Goal: Communication & Community: Answer question/provide support

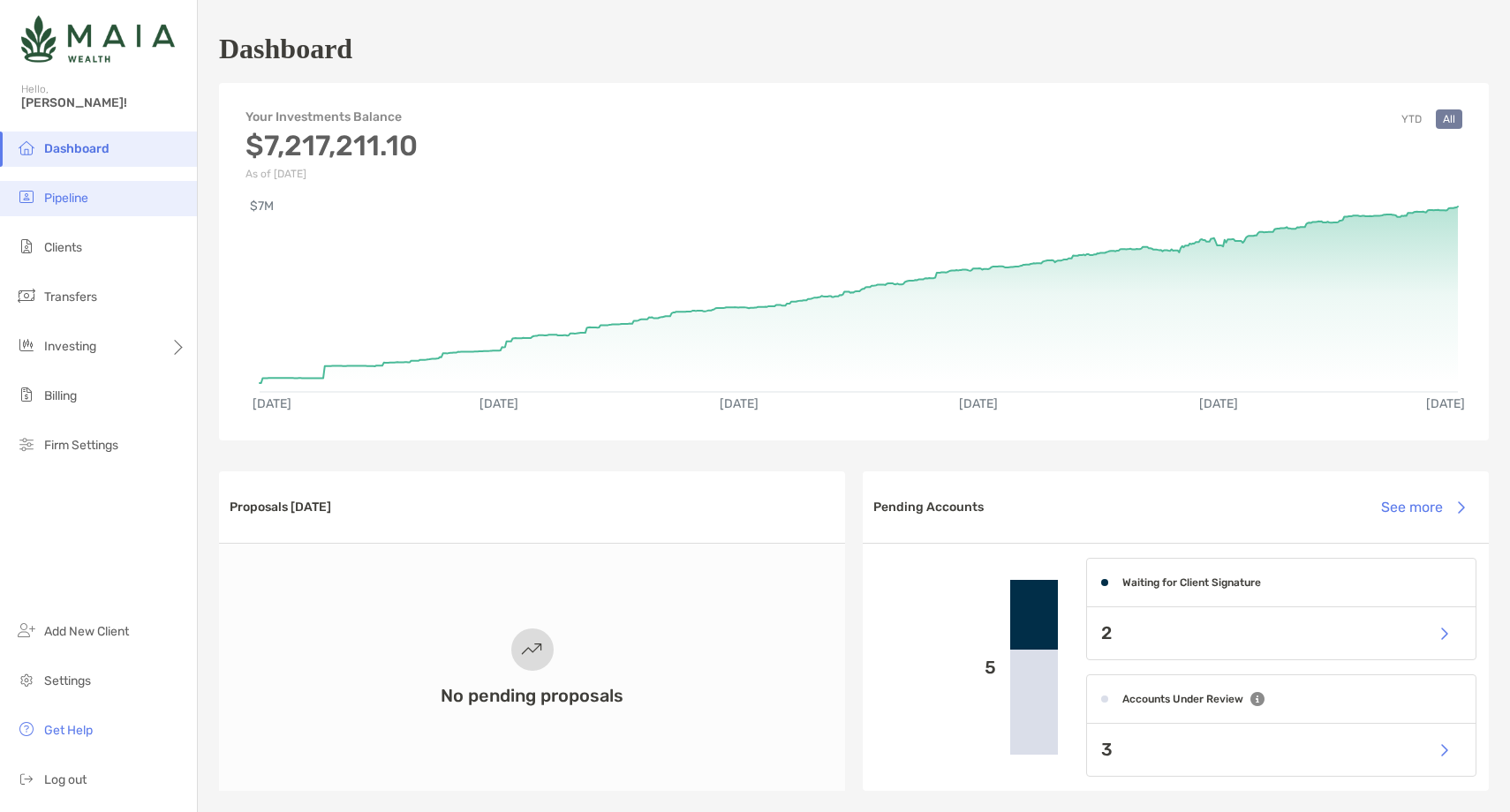
click at [105, 207] on li "Pipeline" at bounding box center [98, 199] width 197 height 35
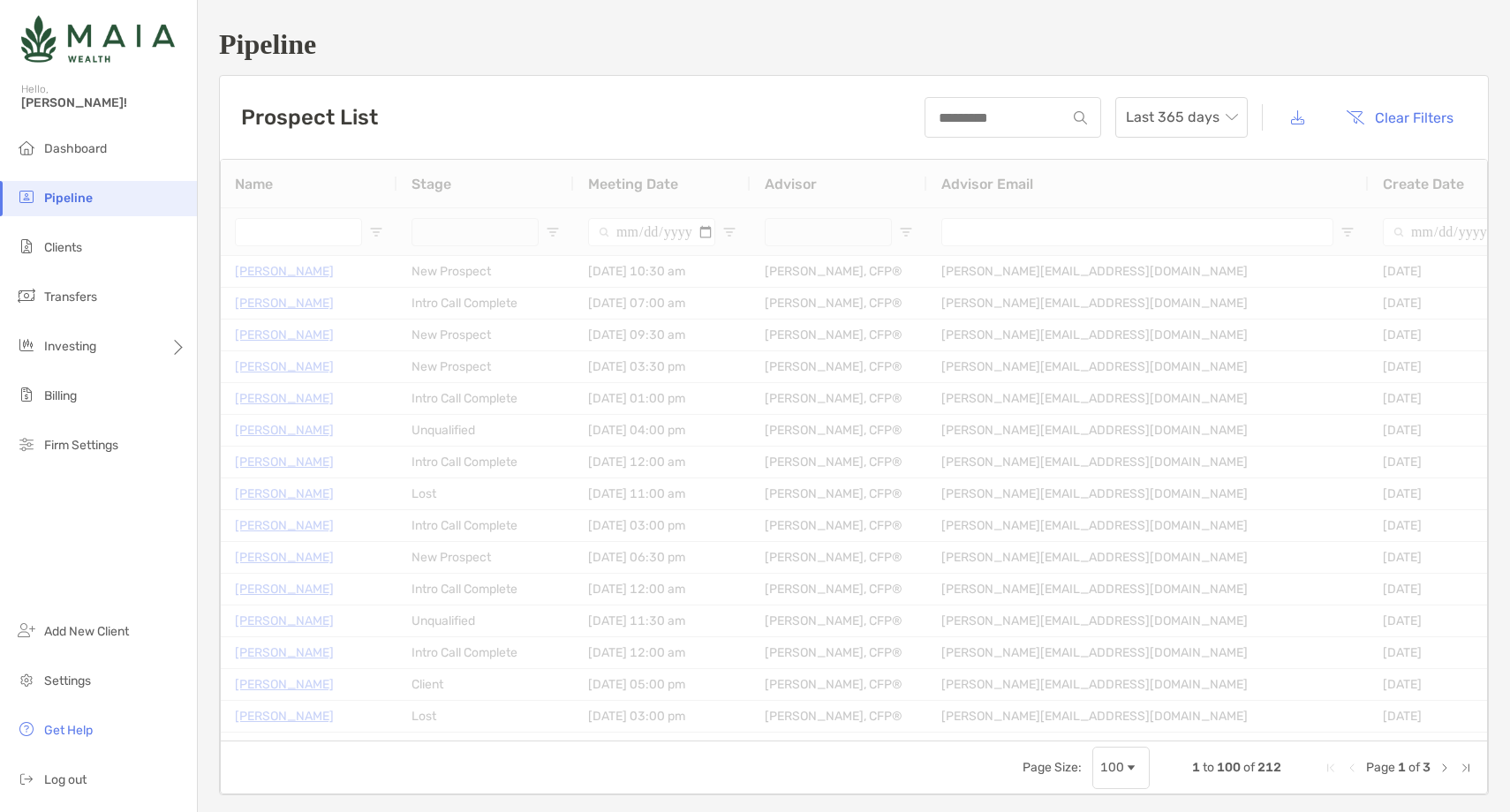
type input "**********"
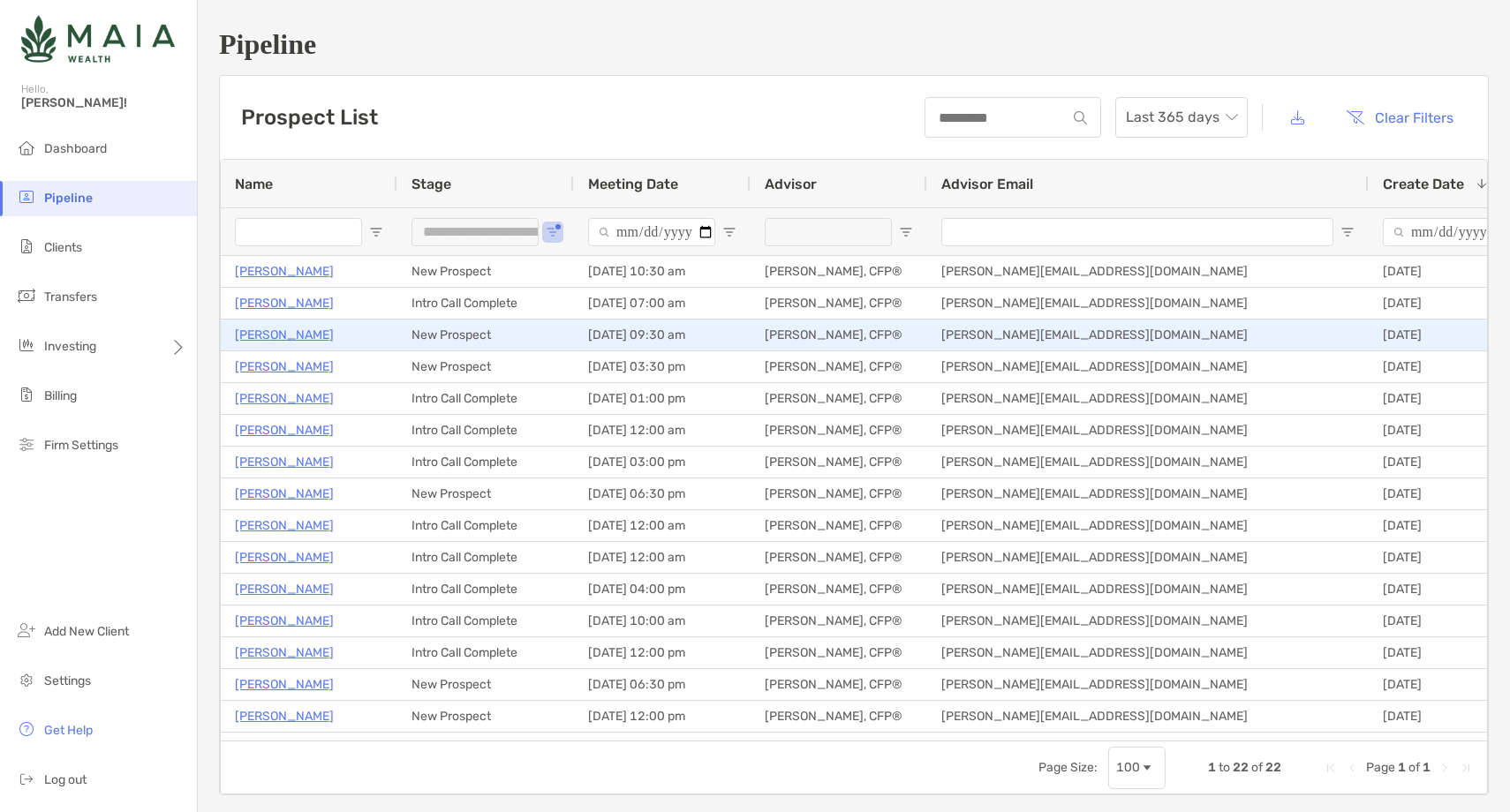
scroll to position [214, 0]
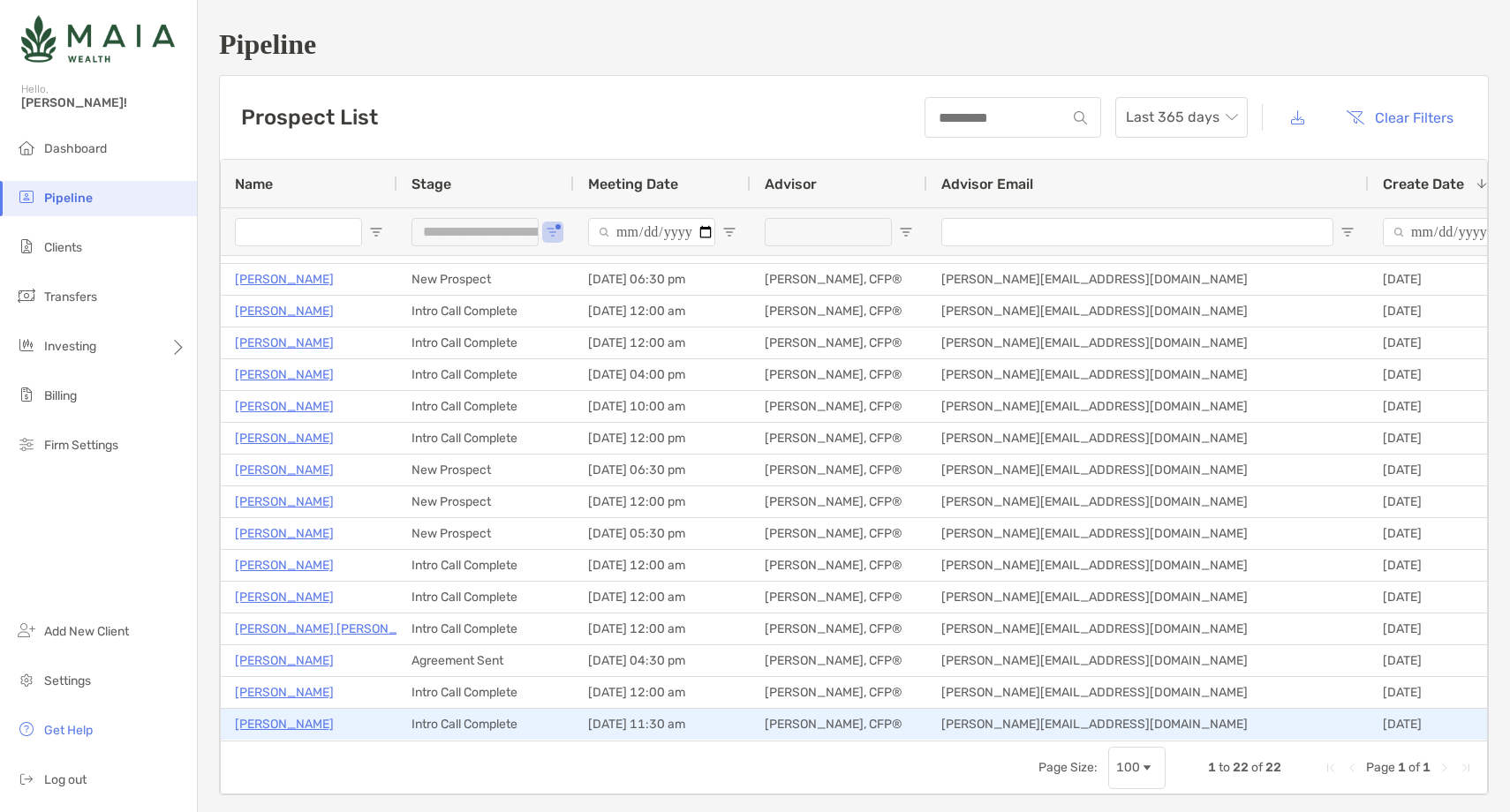
click at [269, 724] on p "Catherine Goba" at bounding box center [284, 724] width 99 height 23
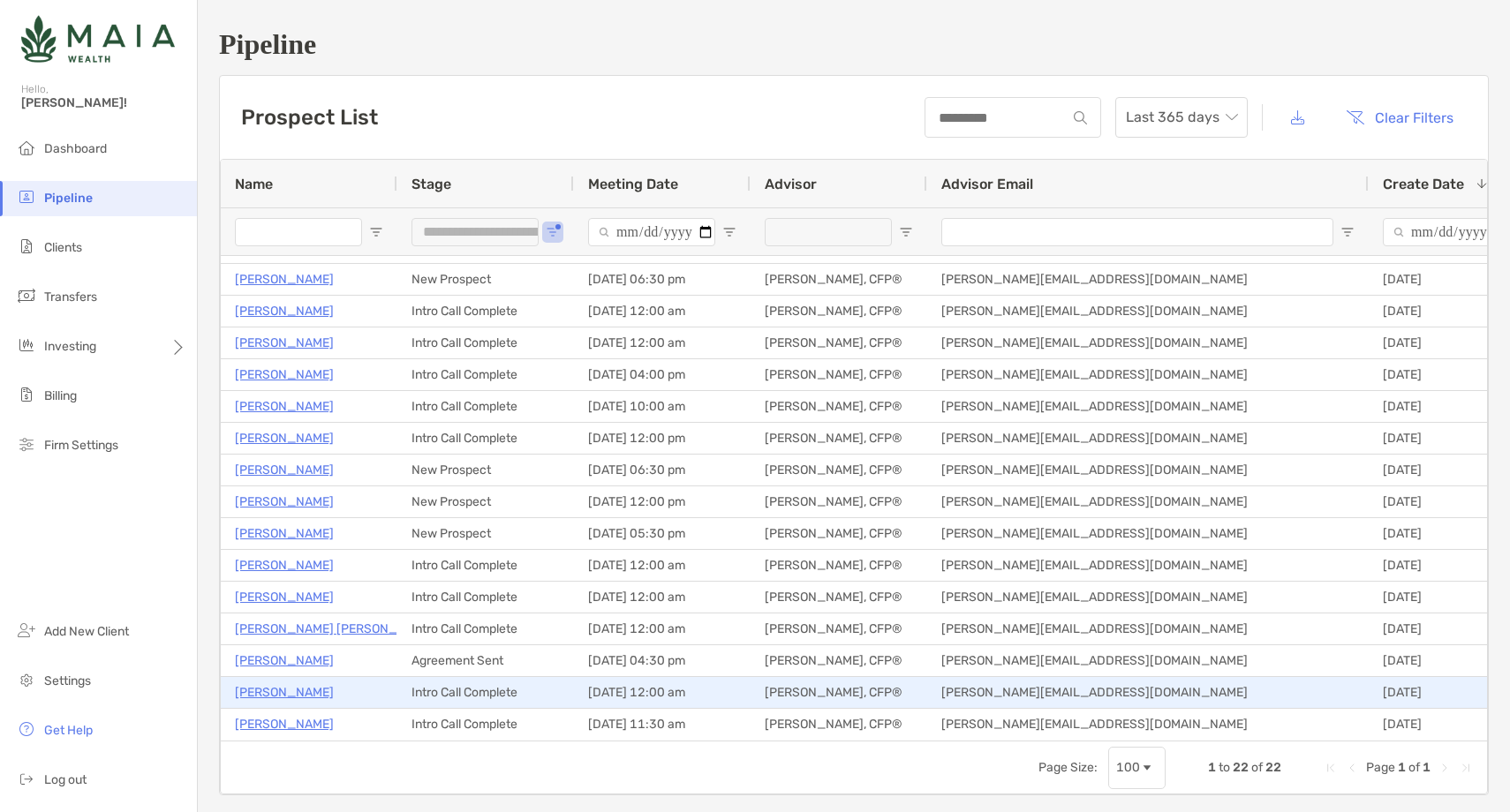
click at [273, 688] on p "Iun Chen" at bounding box center [284, 692] width 99 height 23
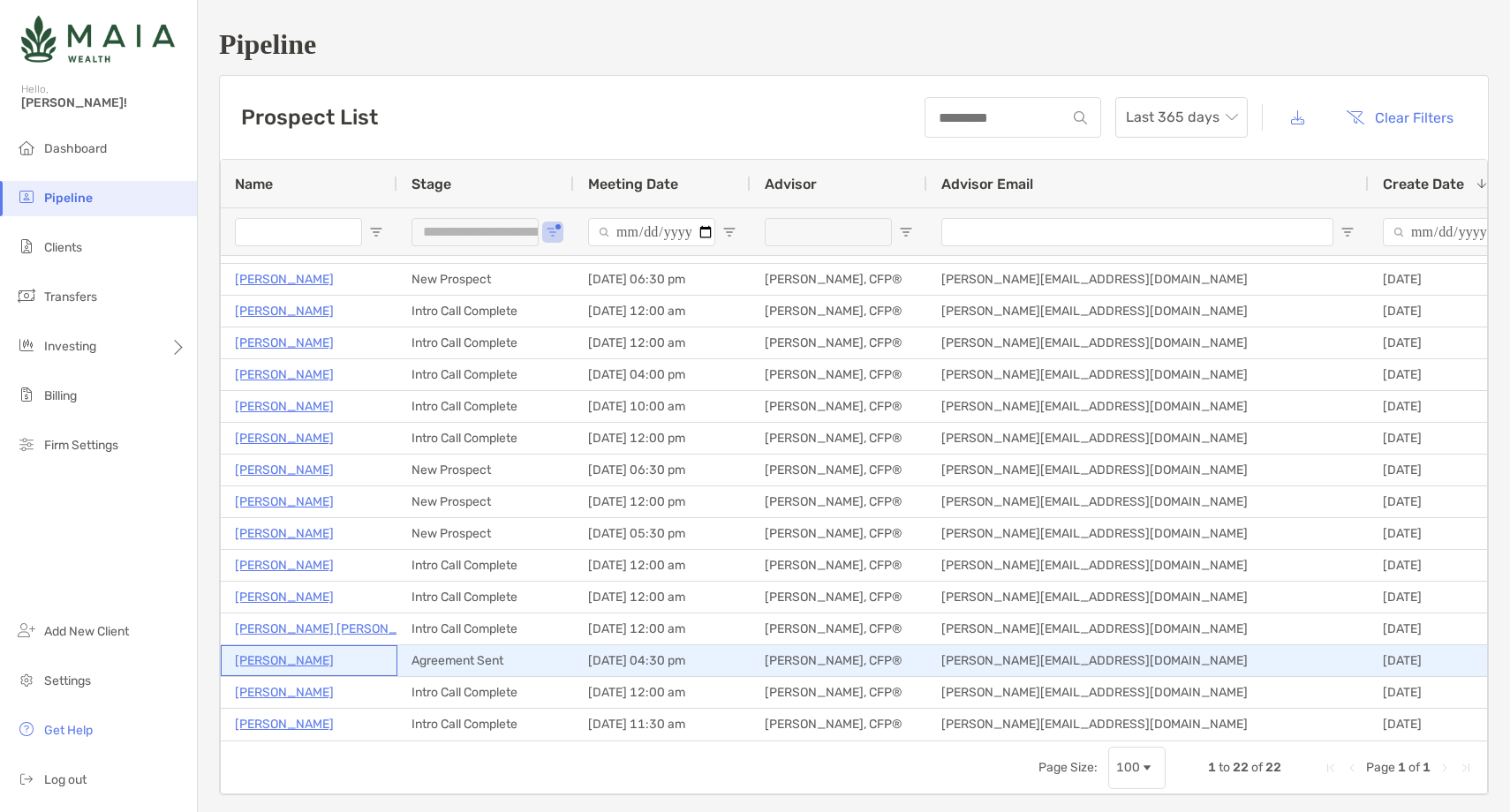
click at [264, 661] on p "Tony Forchione" at bounding box center [284, 660] width 99 height 23
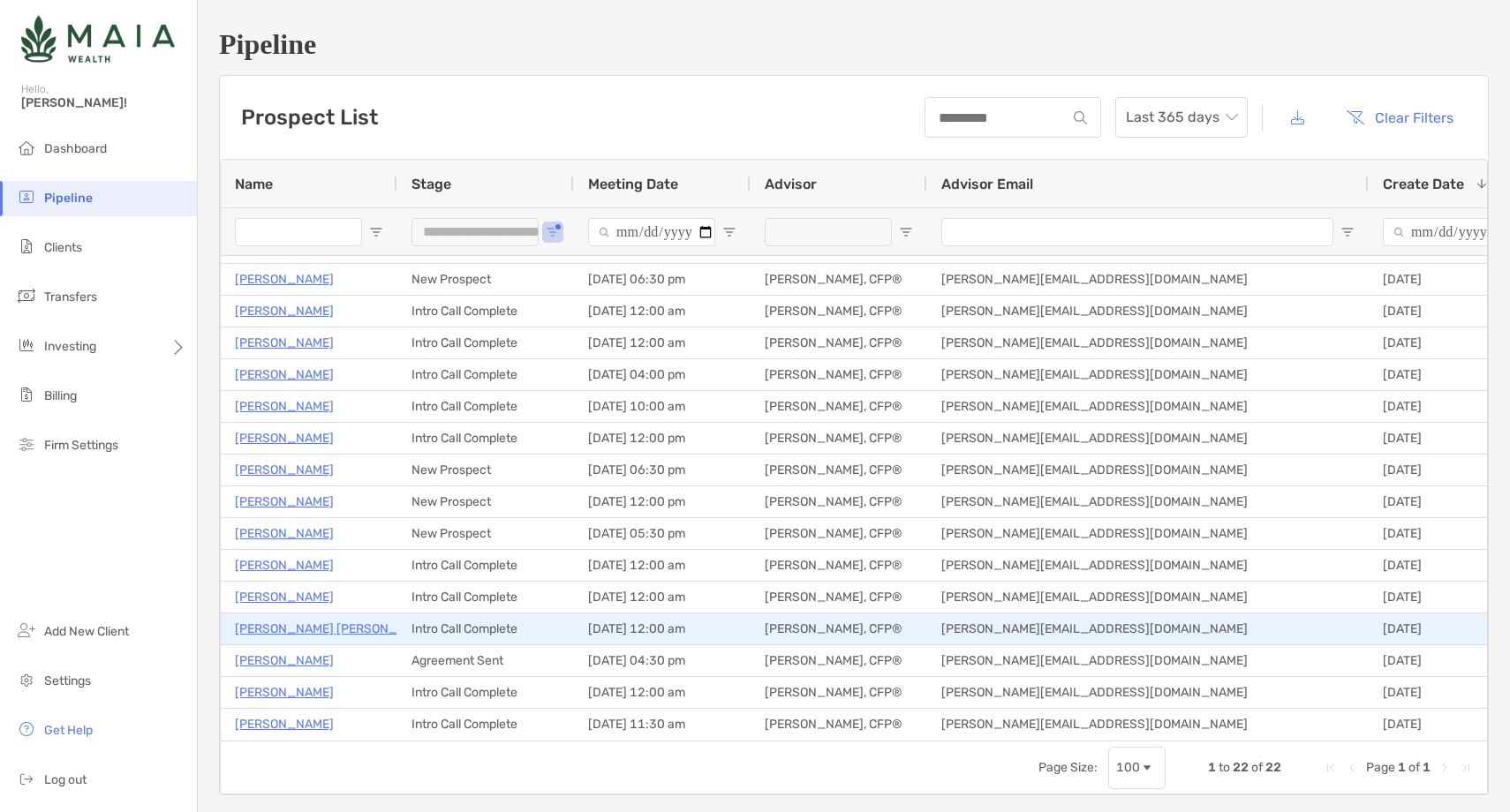
click at [285, 625] on p "Syeda Hiba Quadri" at bounding box center [335, 628] width 201 height 23
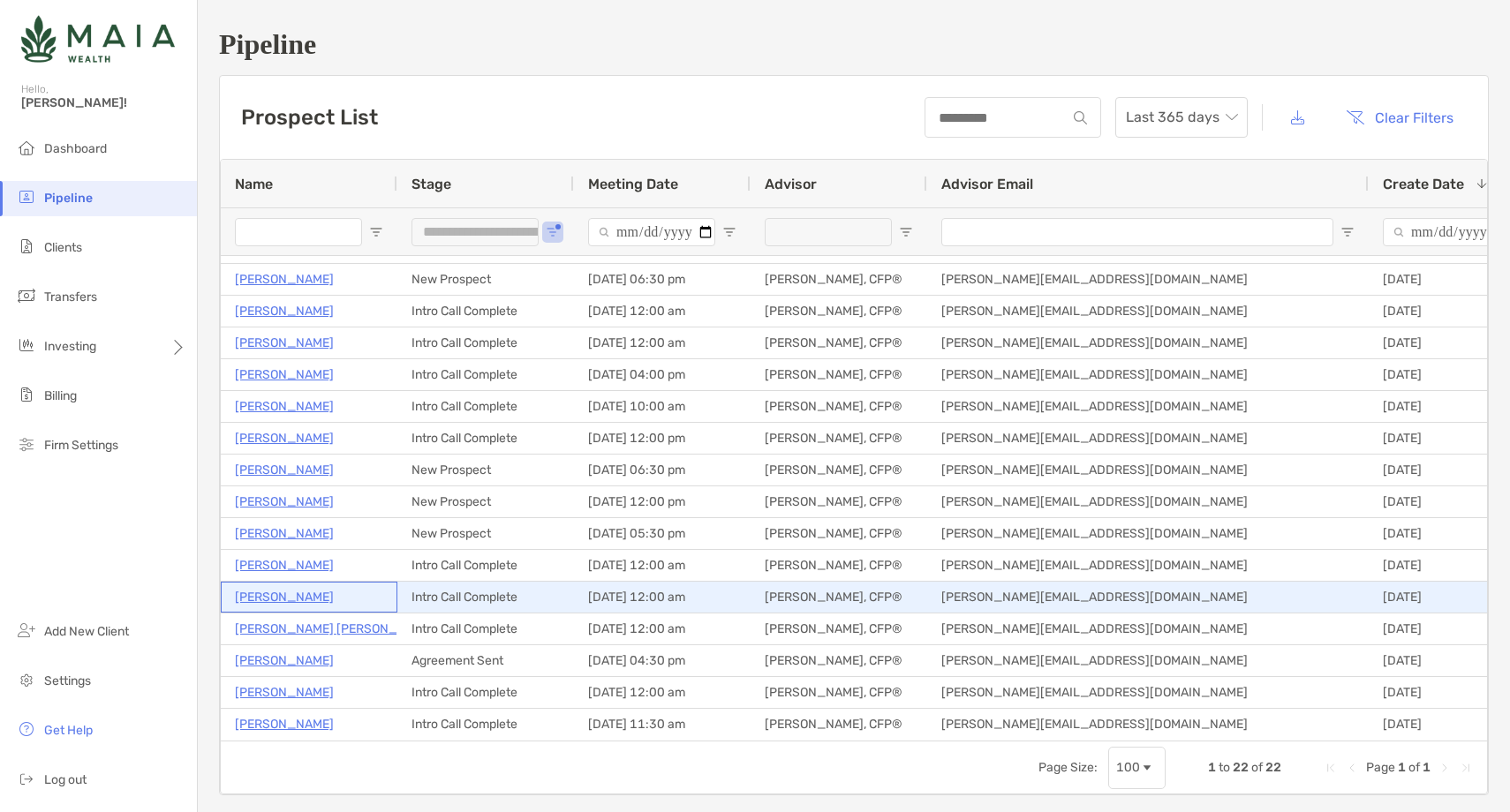
click at [314, 594] on p "Mary Heisterman" at bounding box center [284, 597] width 99 height 23
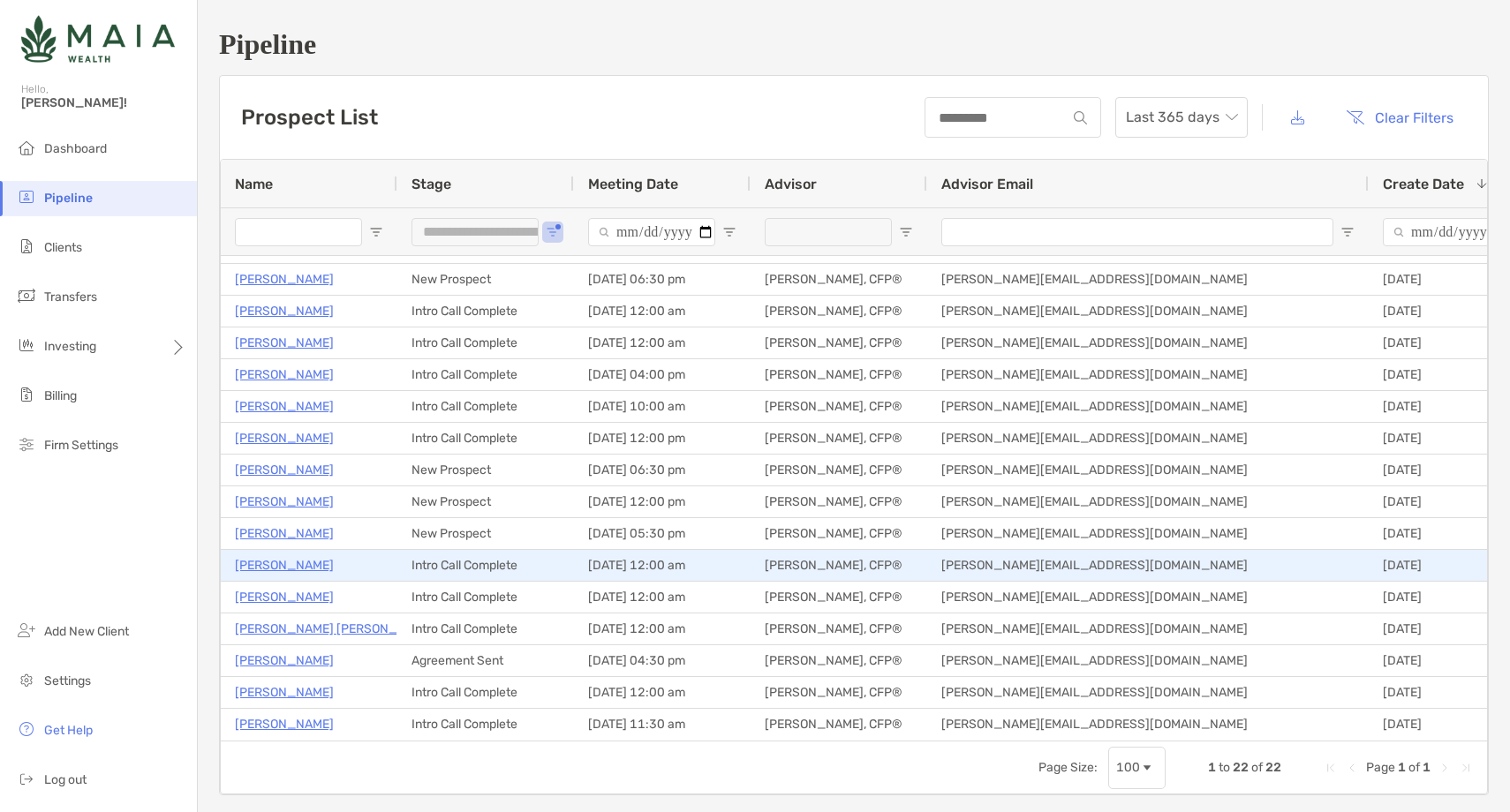
click at [265, 563] on p "Nate Guede" at bounding box center [284, 565] width 99 height 23
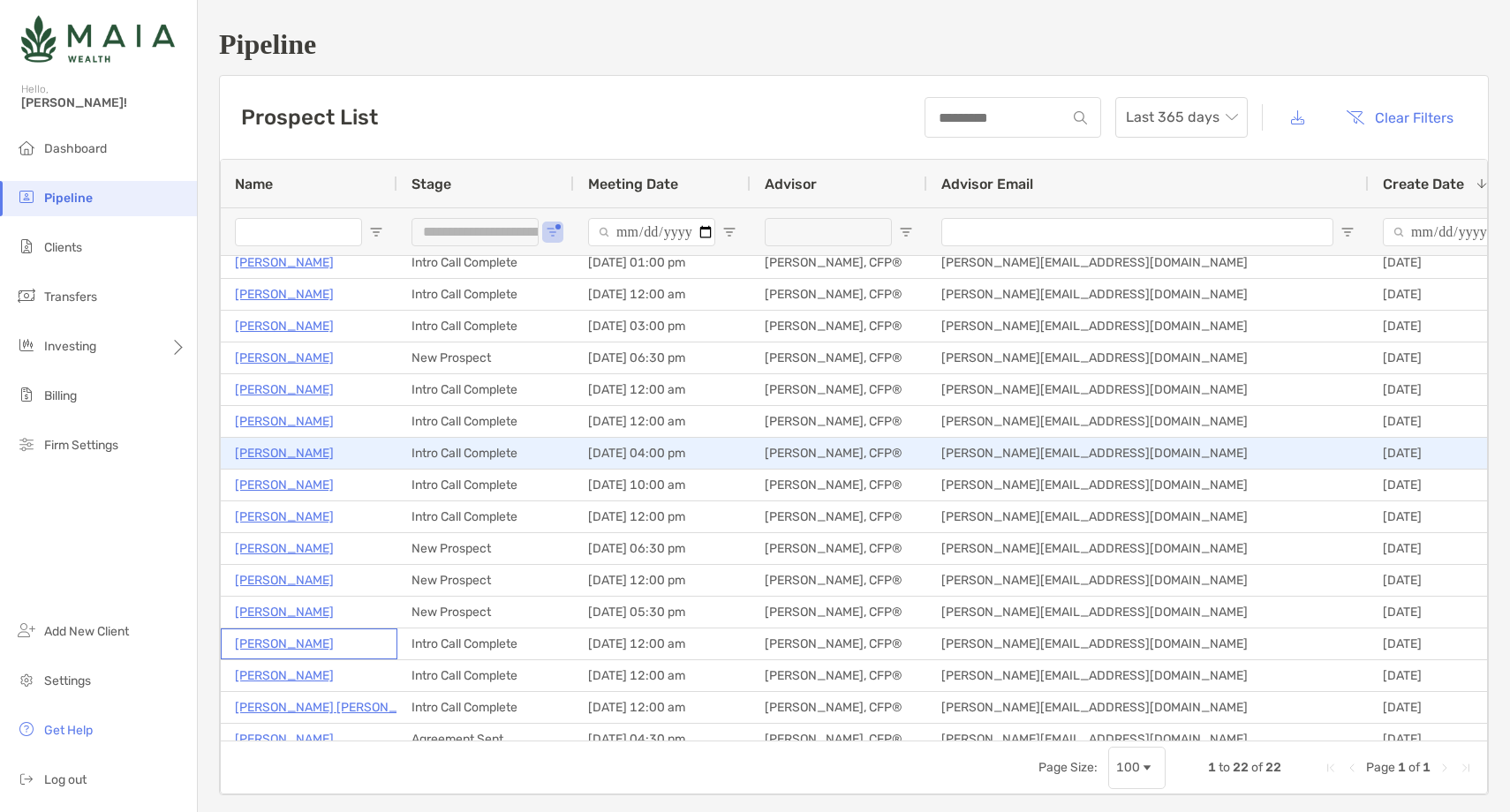
scroll to position [134, 0]
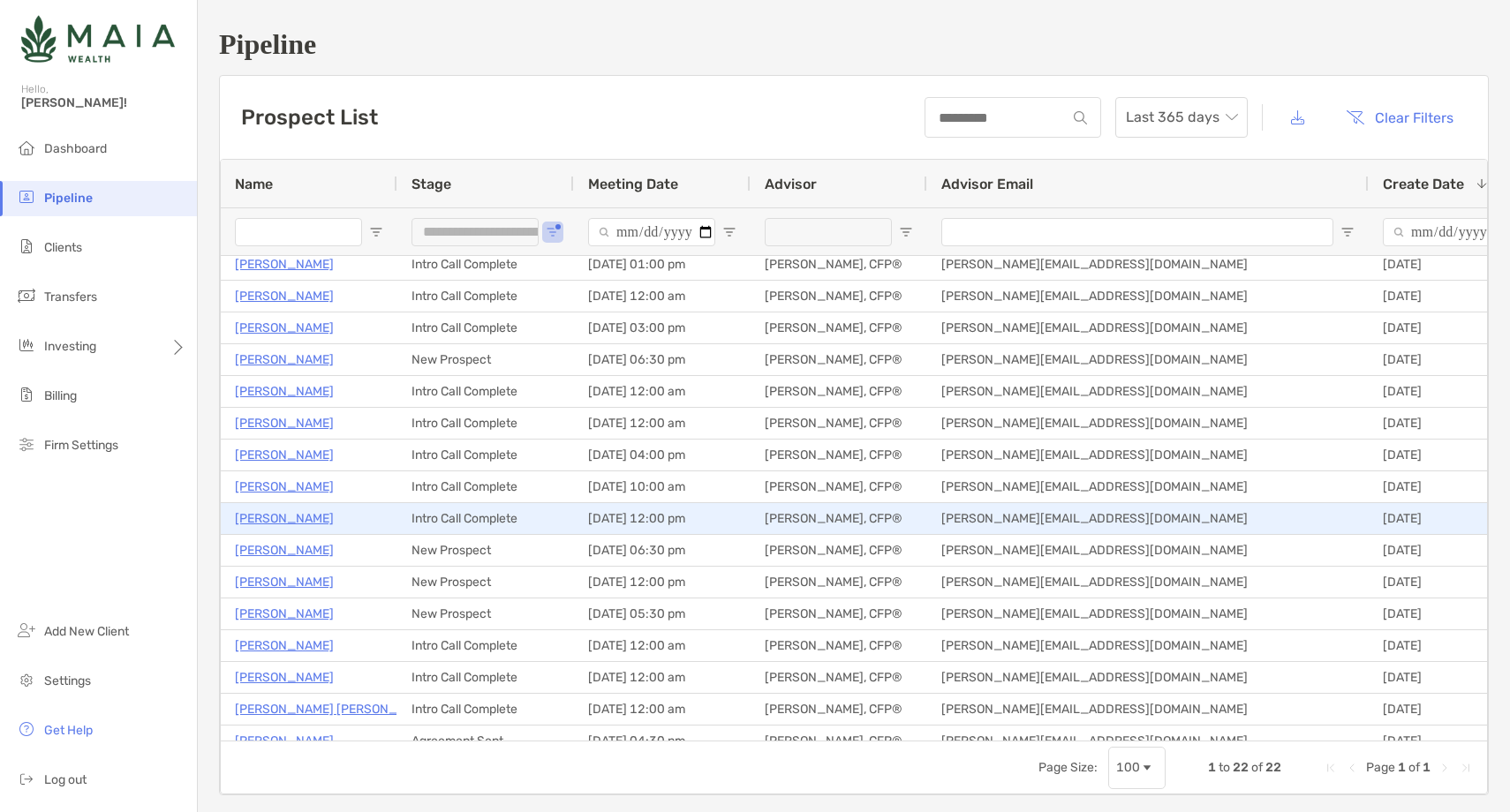
click at [280, 513] on p "Rachel Kellbach" at bounding box center [284, 519] width 99 height 23
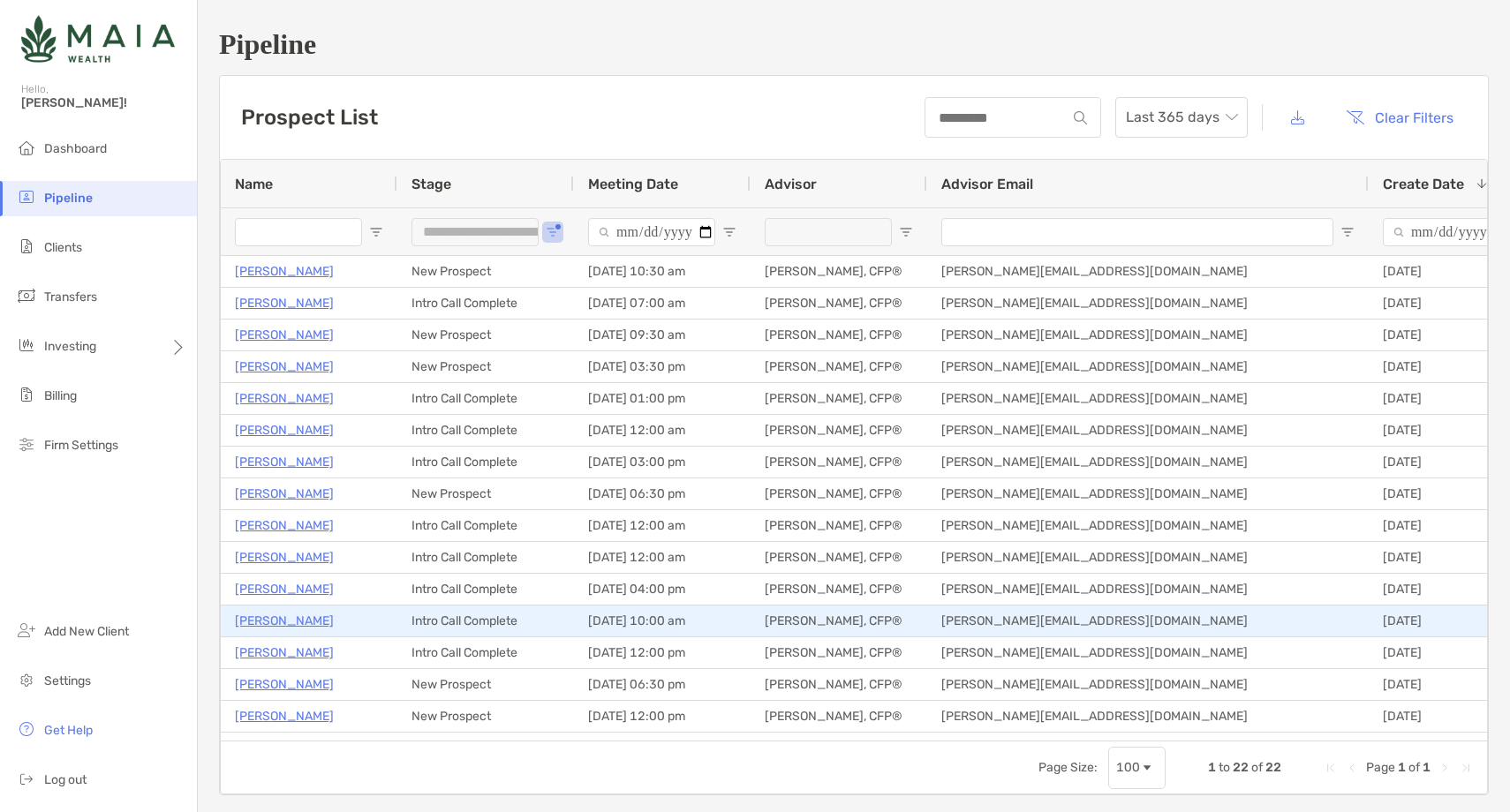
click at [260, 623] on p "Olivia Perna" at bounding box center [284, 620] width 99 height 23
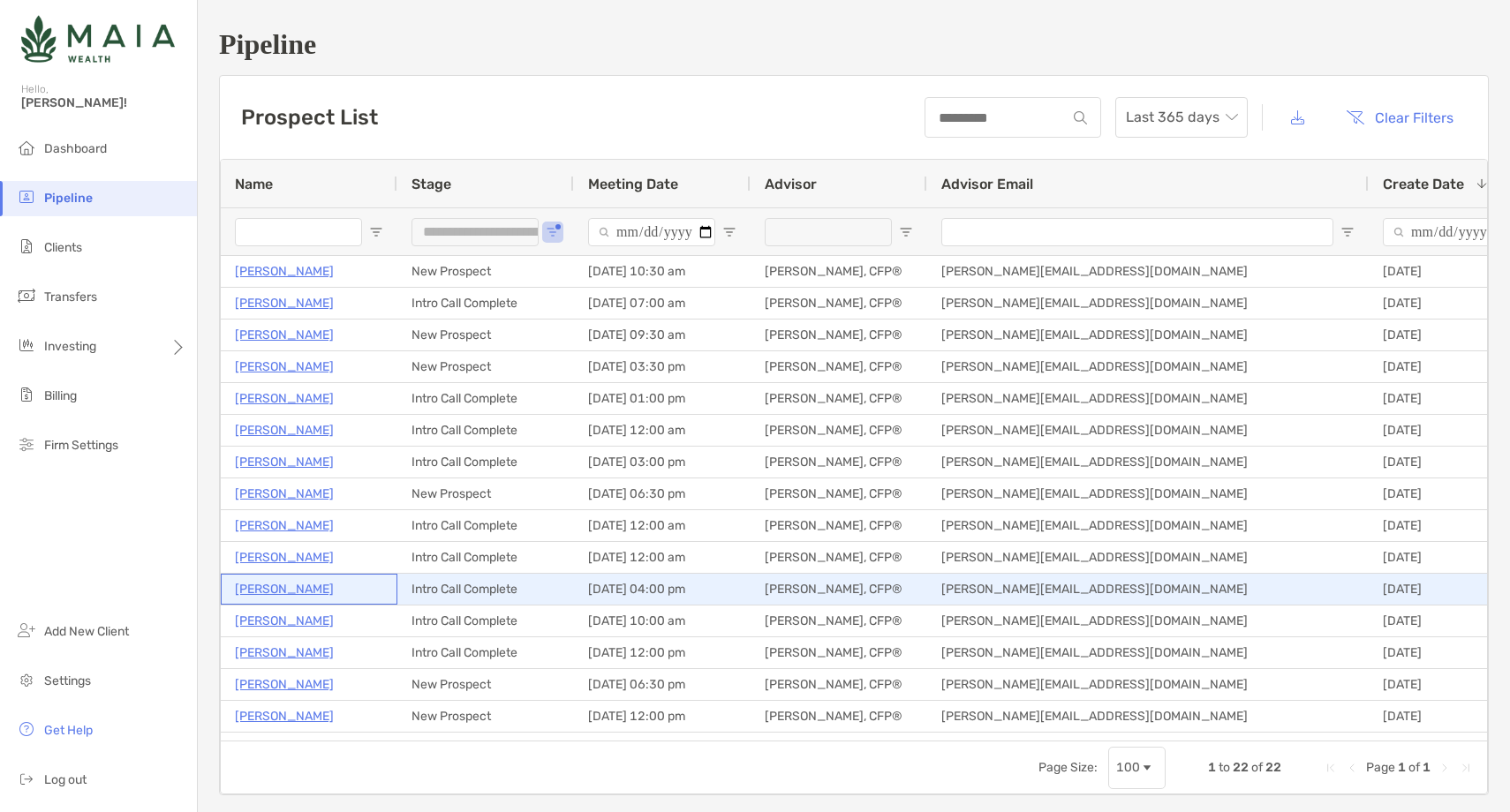
click at [292, 592] on p "Jonathan Saez" at bounding box center [284, 589] width 99 height 23
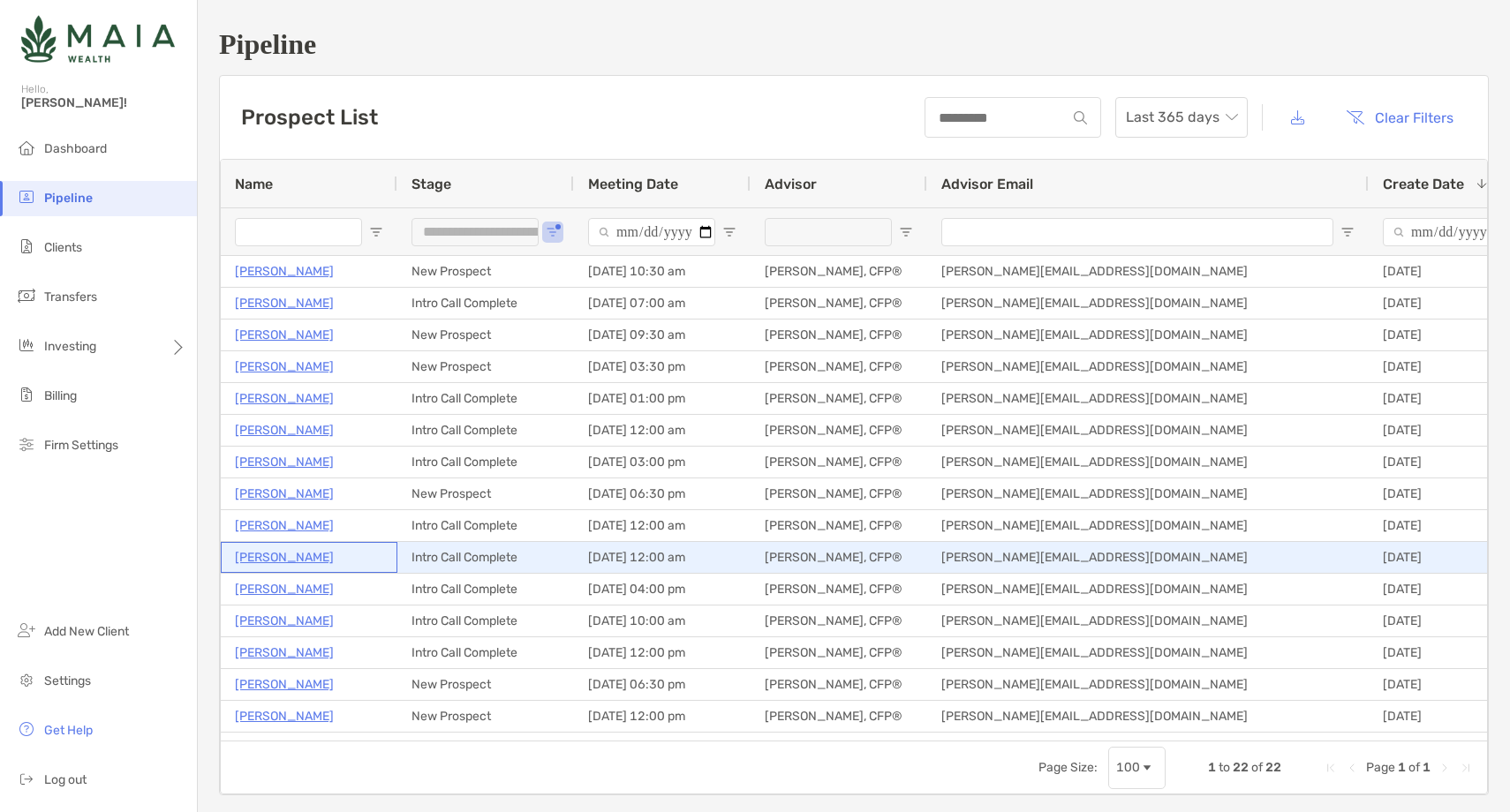
click at [290, 555] on p "Michael Sokalski" at bounding box center [284, 557] width 99 height 23
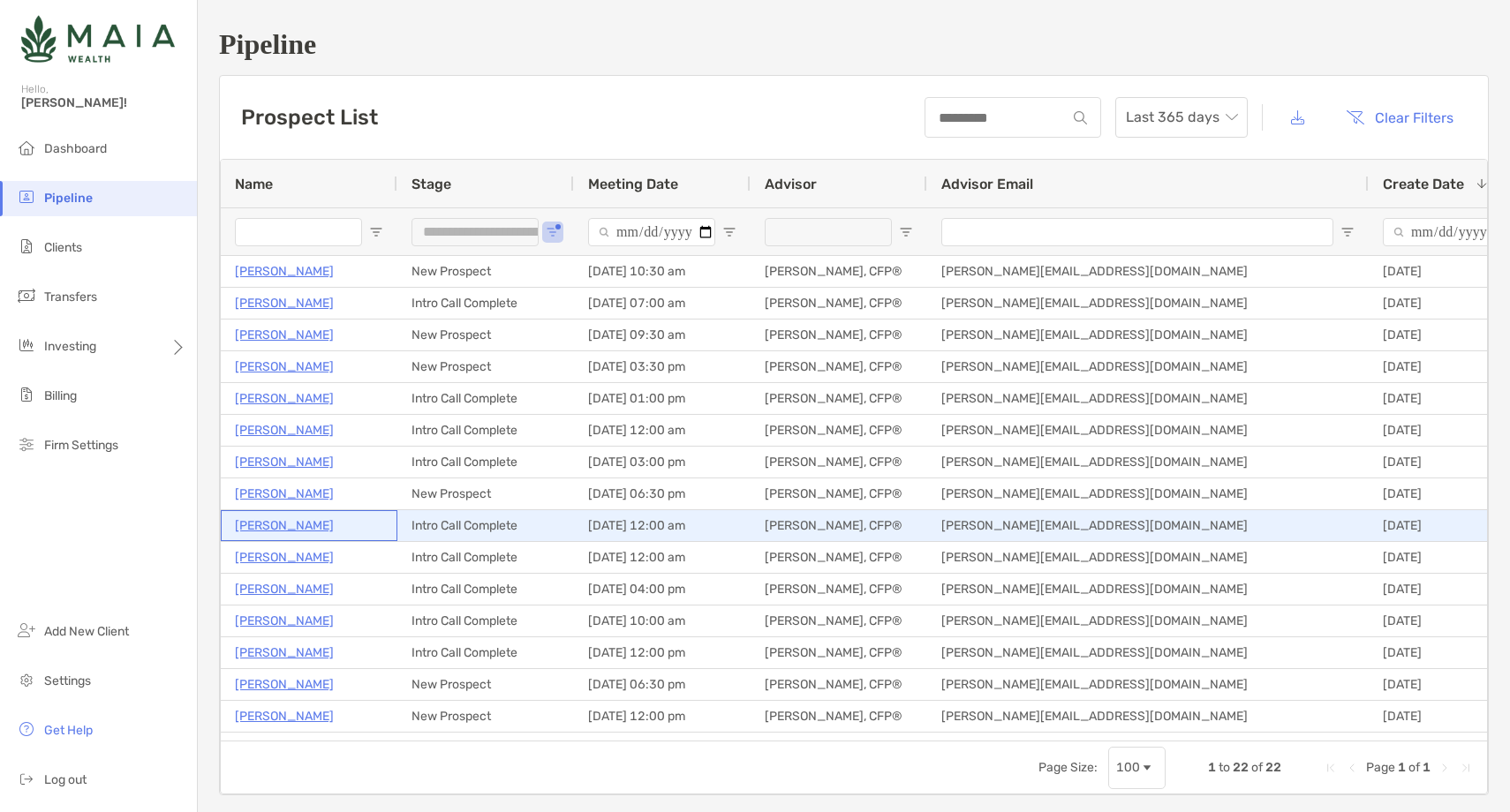
click at [271, 531] on p "Emily Mercil" at bounding box center [284, 525] width 99 height 23
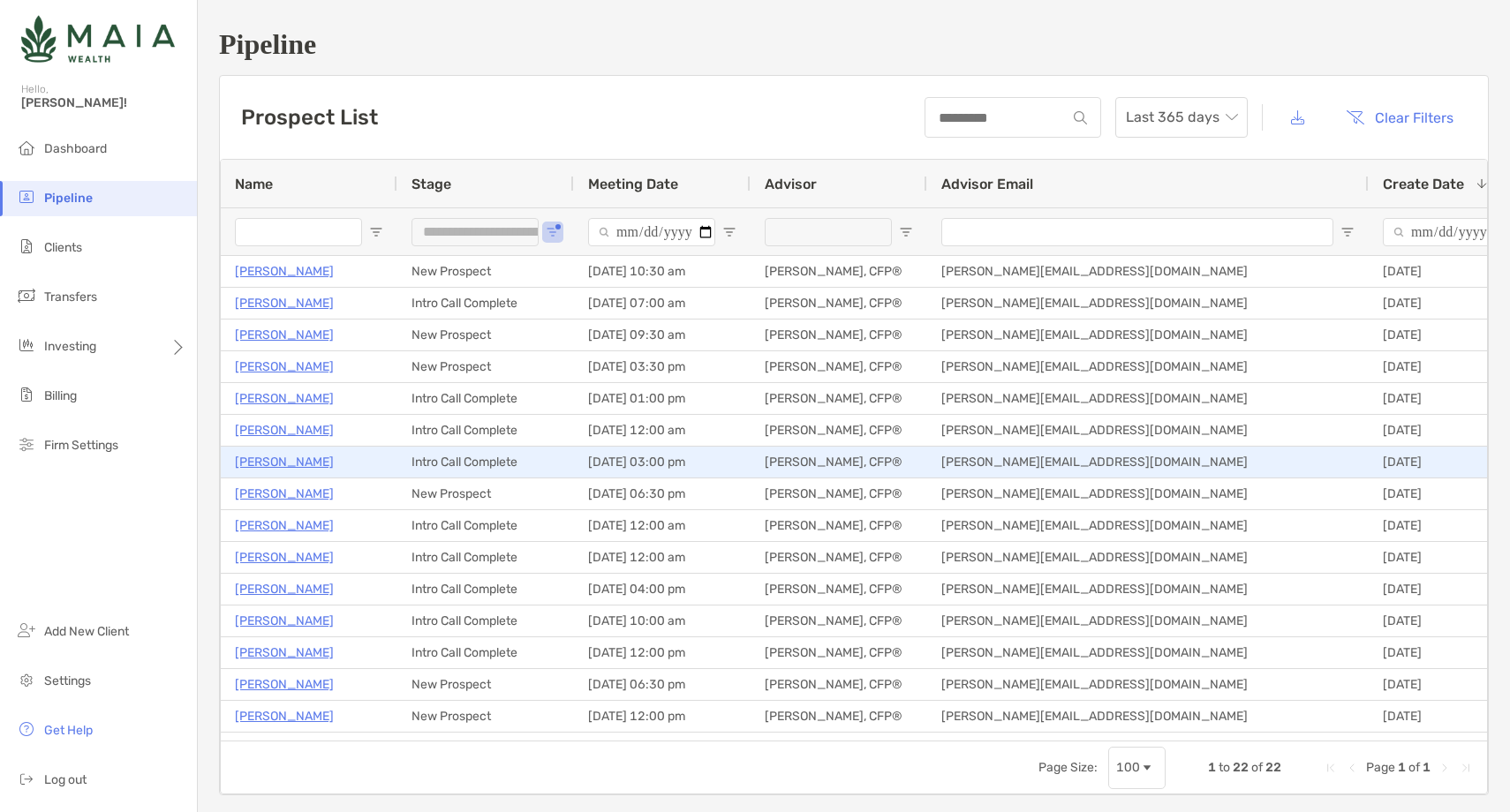
click at [291, 464] on p "Nicole Bailey" at bounding box center [284, 462] width 99 height 23
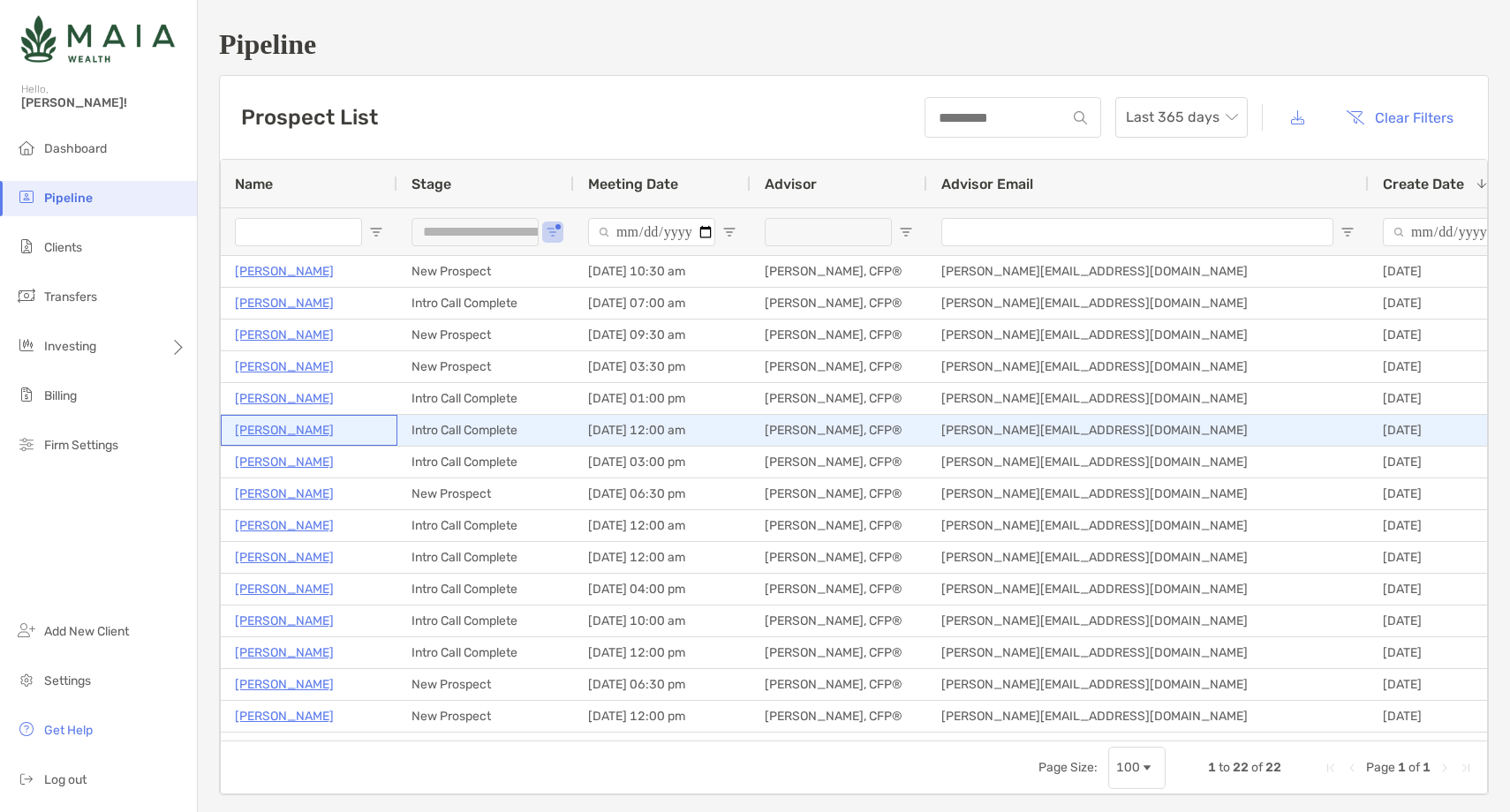
click at [289, 429] on p "Eugene Dejesus" at bounding box center [284, 429] width 99 height 23
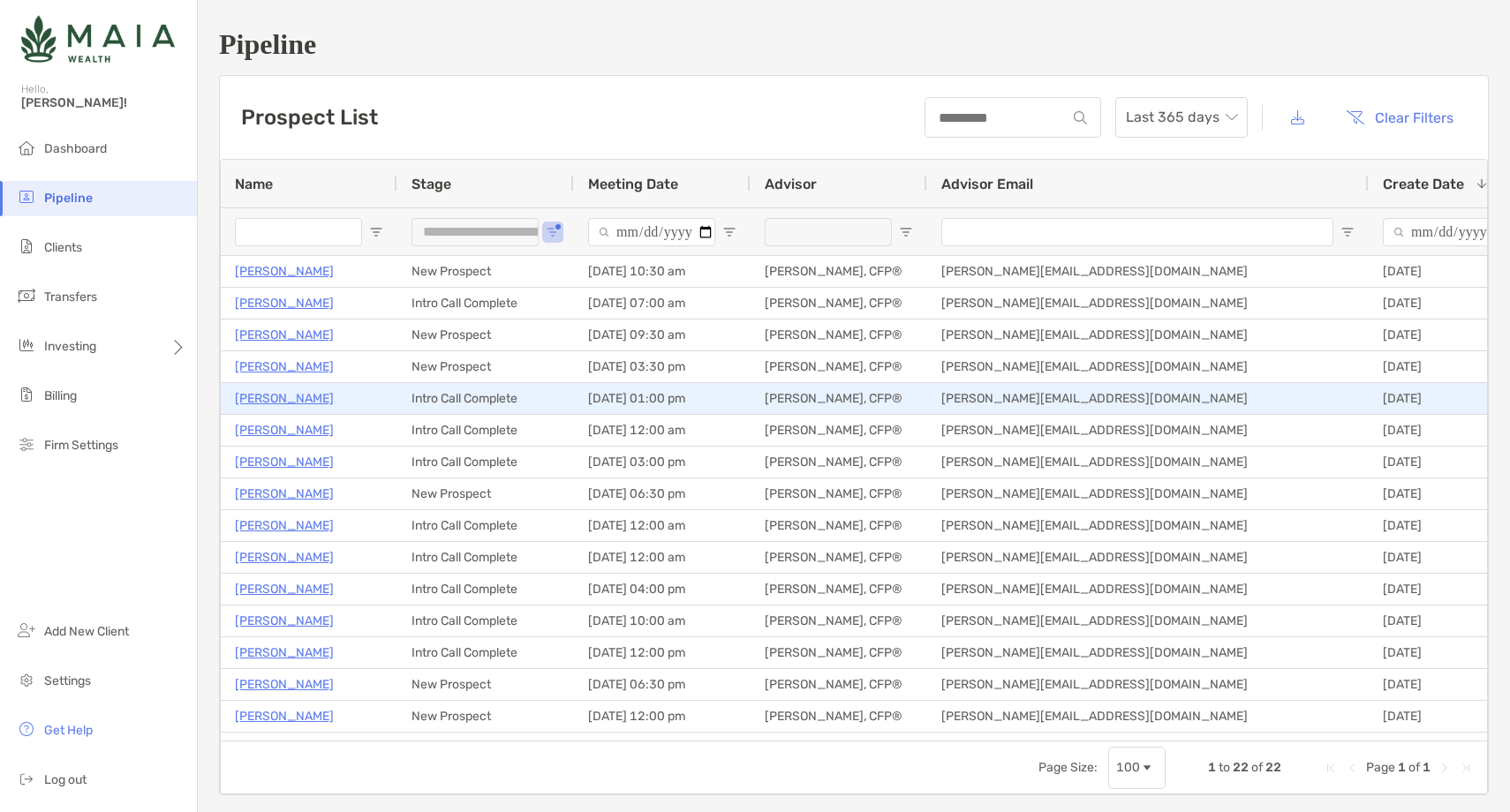
click at [275, 393] on p "Jenn Westlein" at bounding box center [284, 398] width 99 height 23
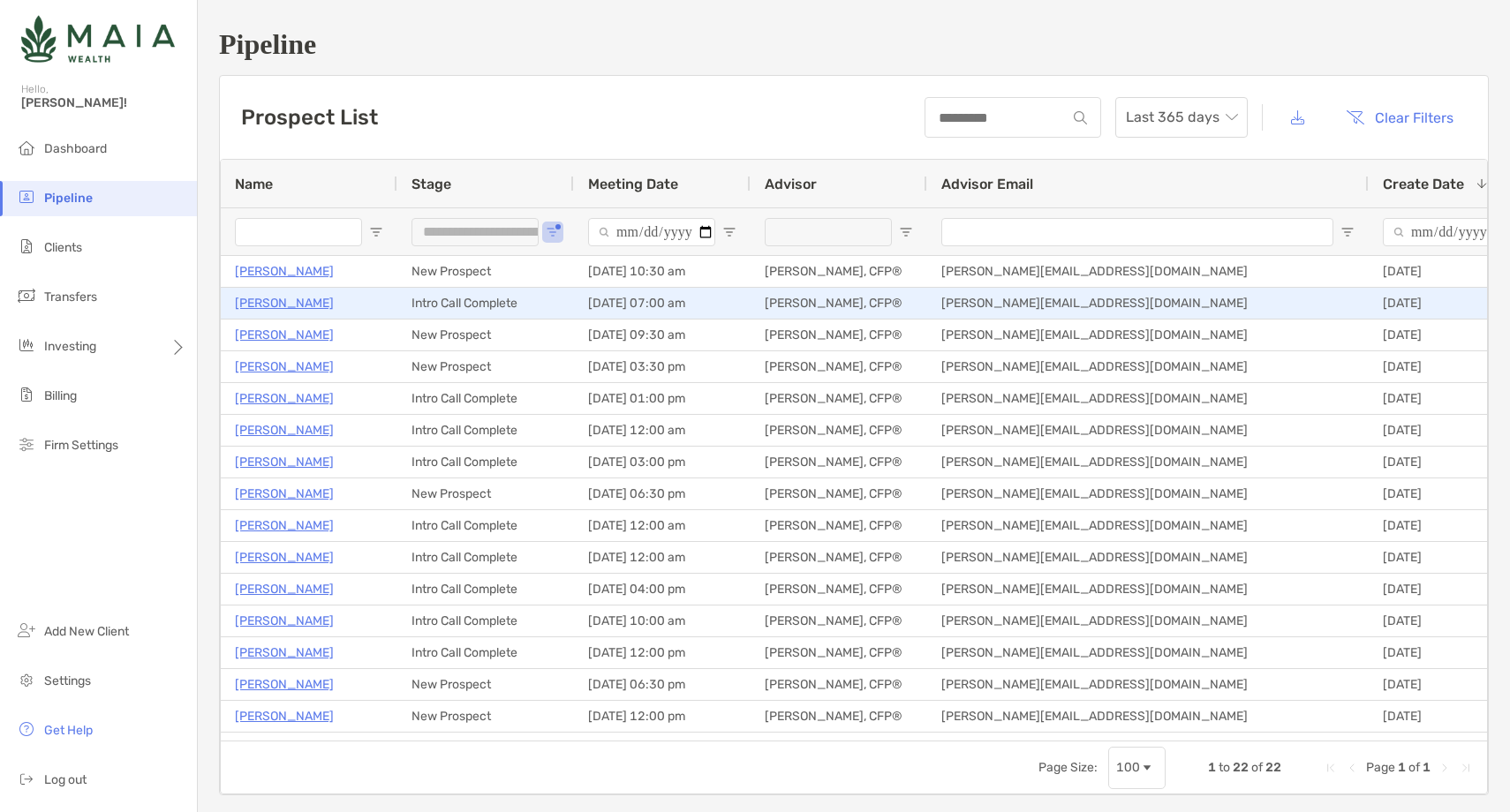
click at [273, 303] on p "[PERSON_NAME]" at bounding box center [284, 303] width 99 height 23
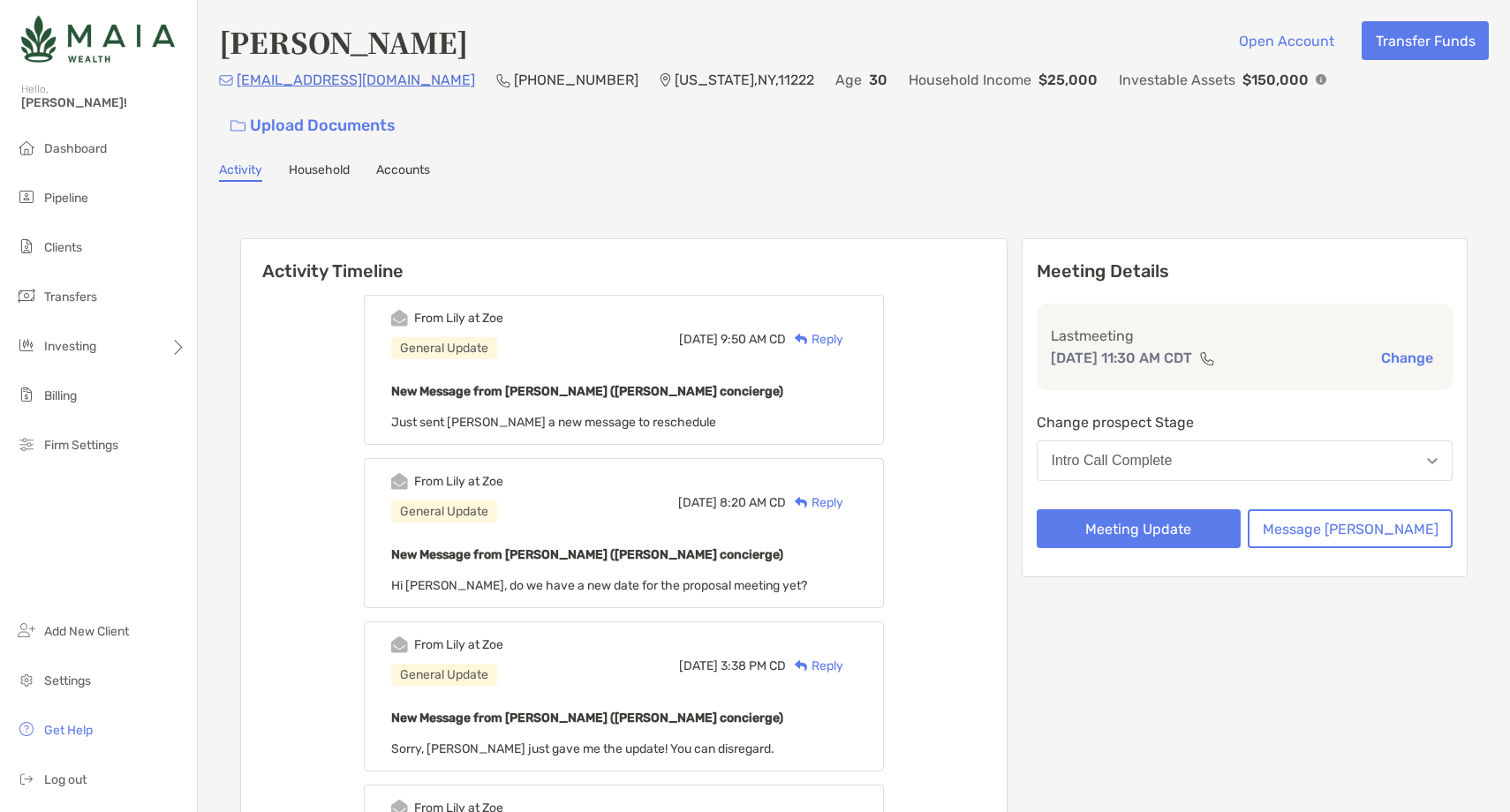
click at [843, 330] on div "Reply" at bounding box center [814, 338] width 58 height 19
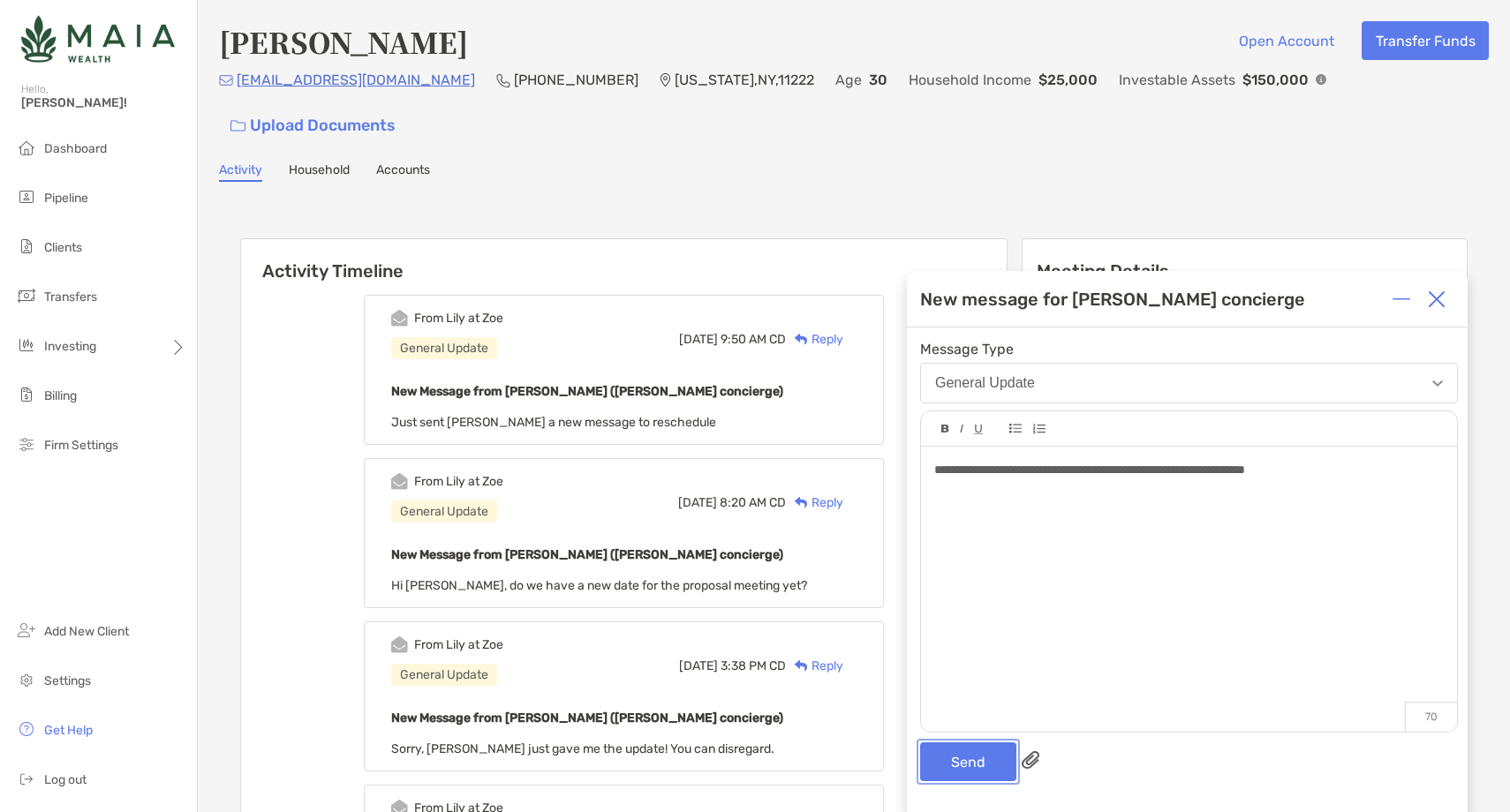
click at [982, 777] on button "Send" at bounding box center [968, 762] width 96 height 39
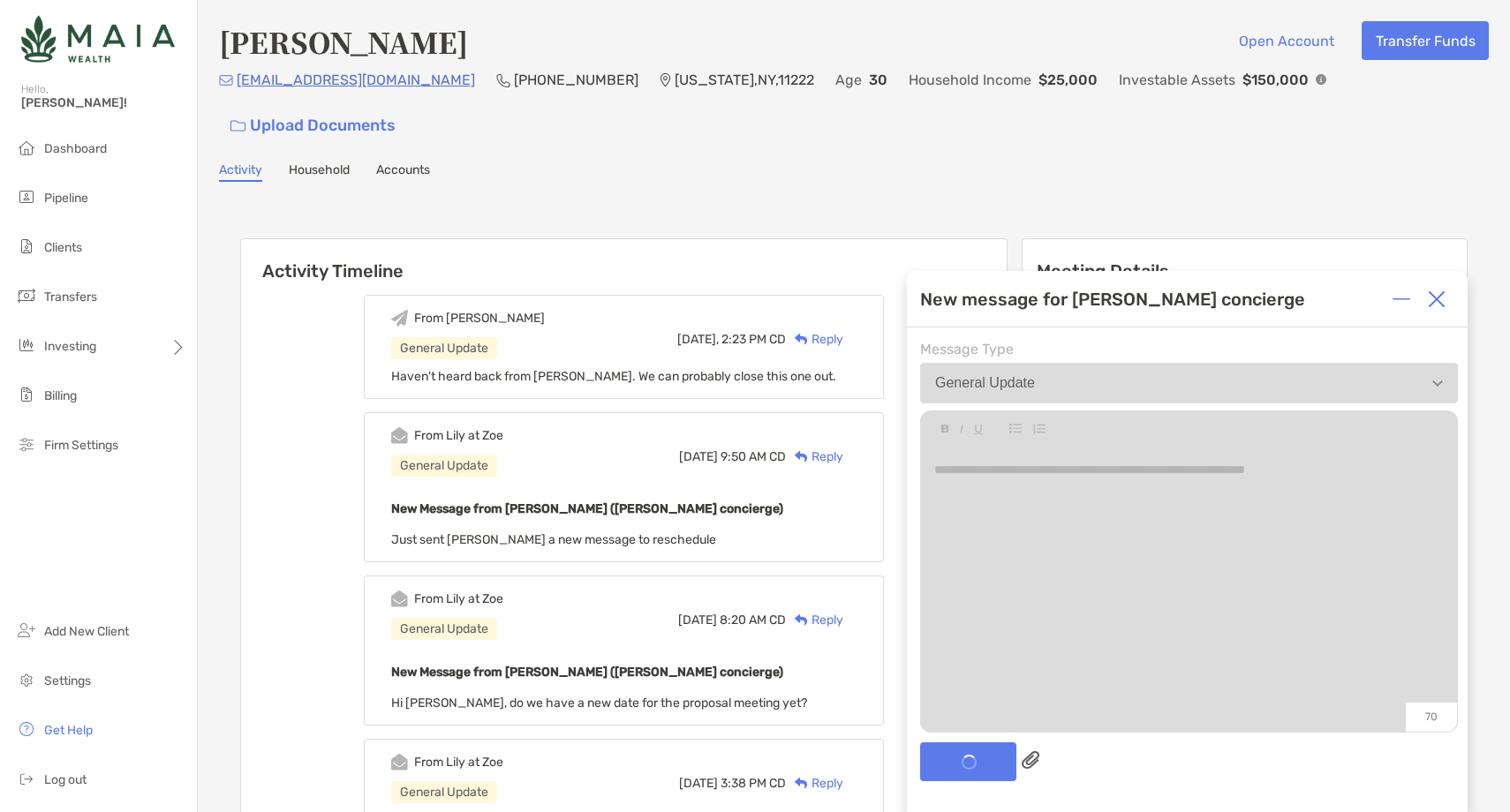
click at [1441, 301] on img at bounding box center [1437, 299] width 18 height 18
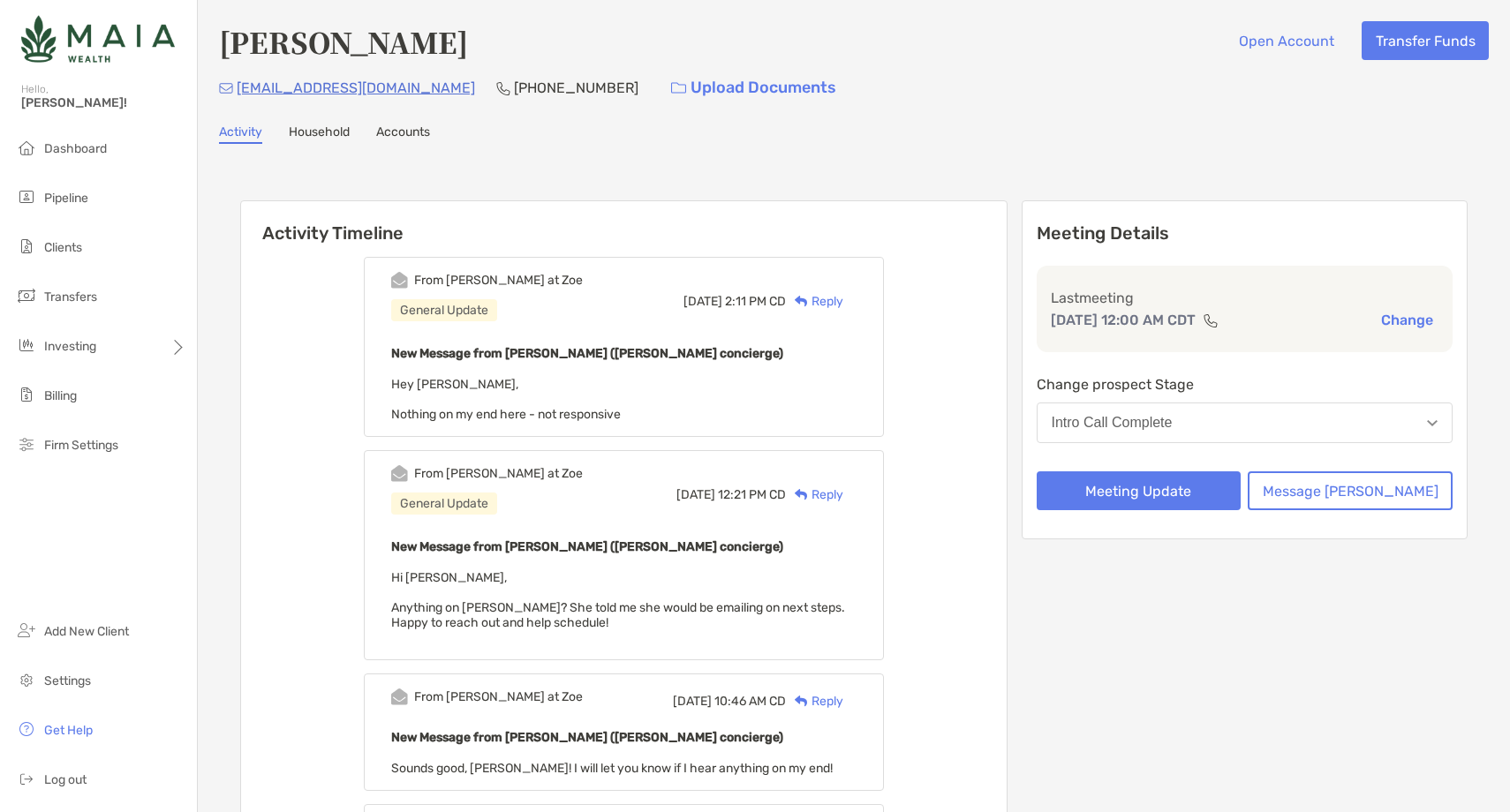
click at [843, 293] on div "Reply" at bounding box center [814, 301] width 58 height 19
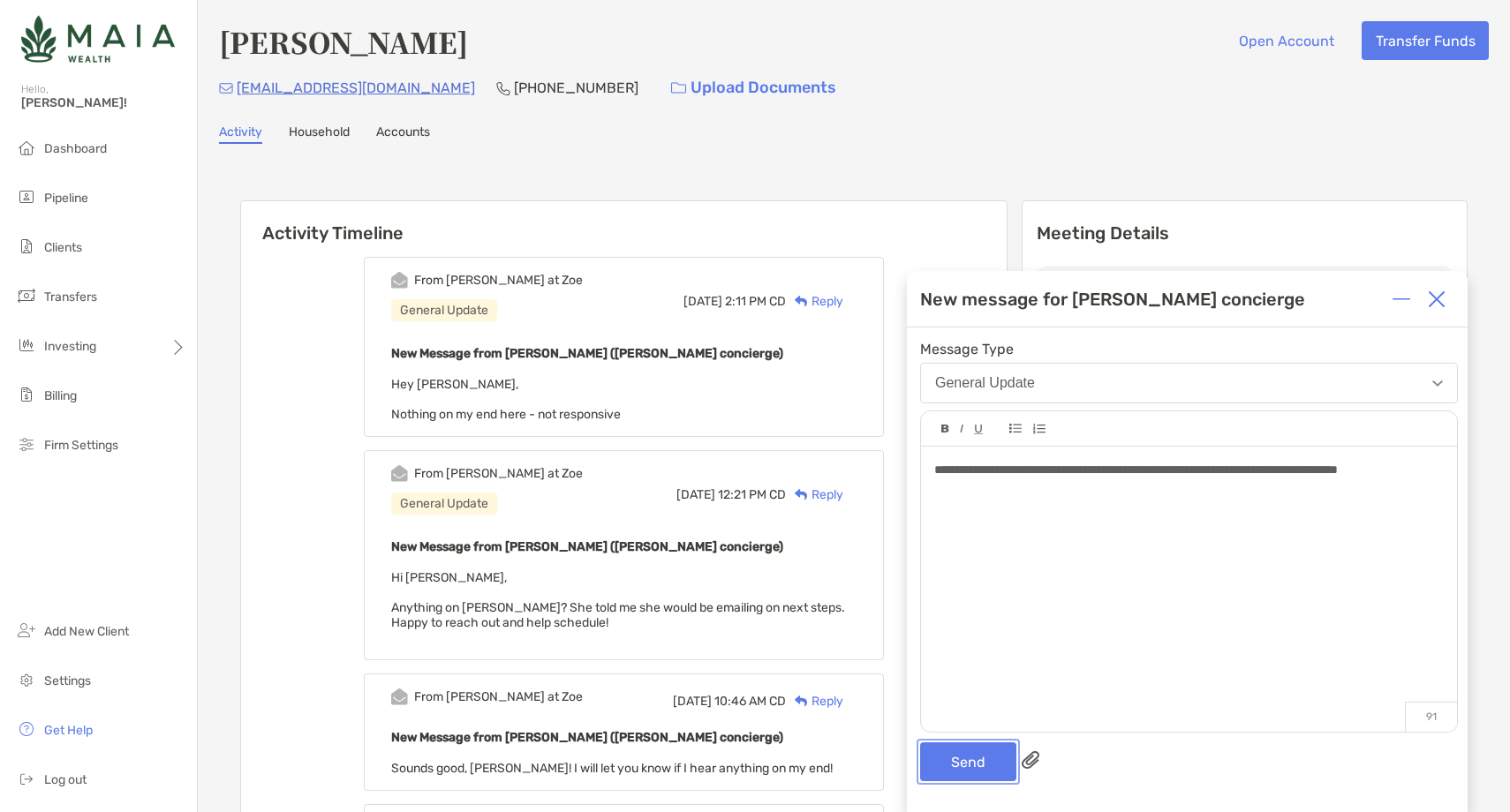
click at [955, 752] on button "Send" at bounding box center [968, 762] width 96 height 39
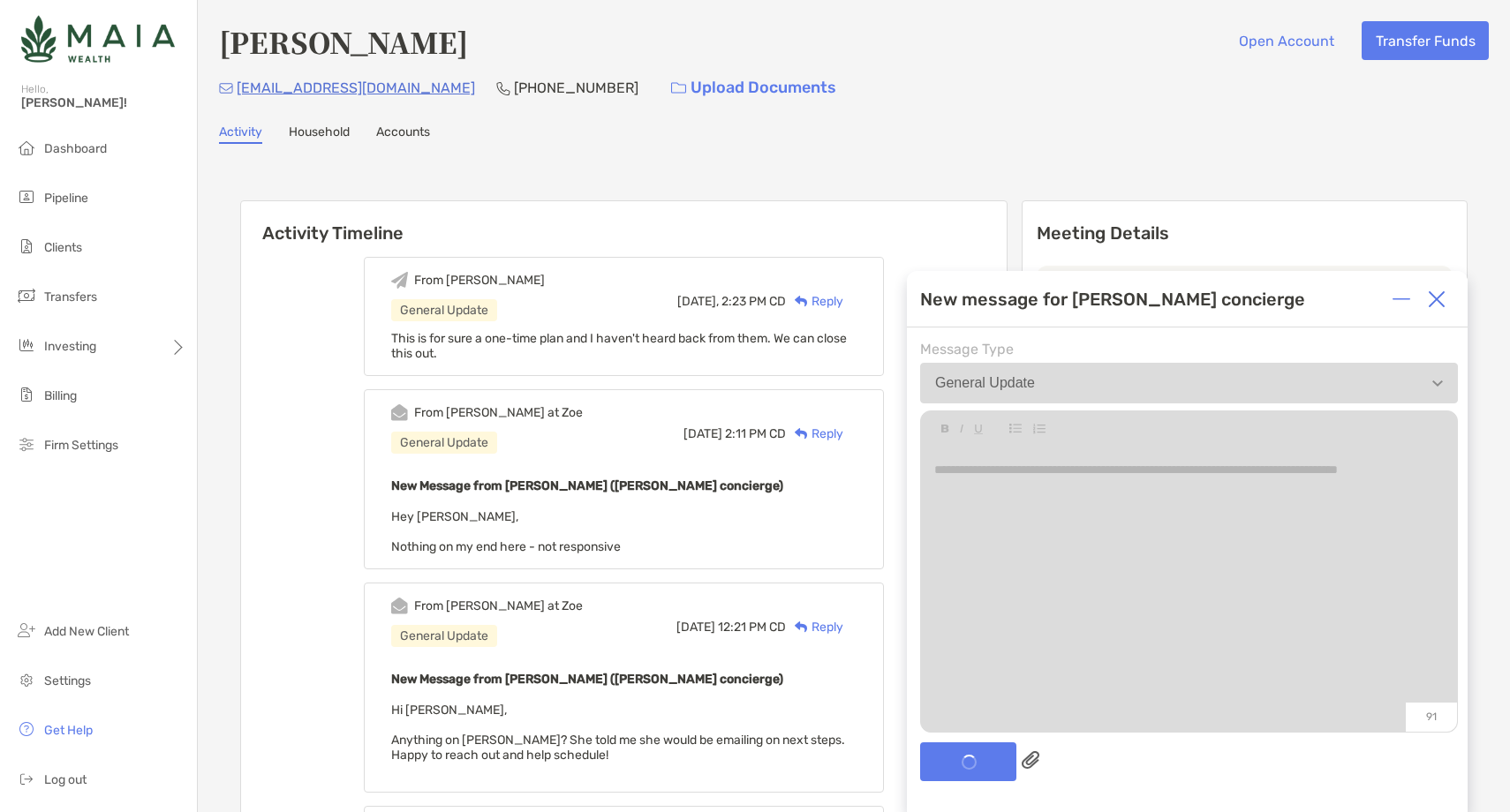
click at [1445, 301] on div at bounding box center [1437, 299] width 35 height 35
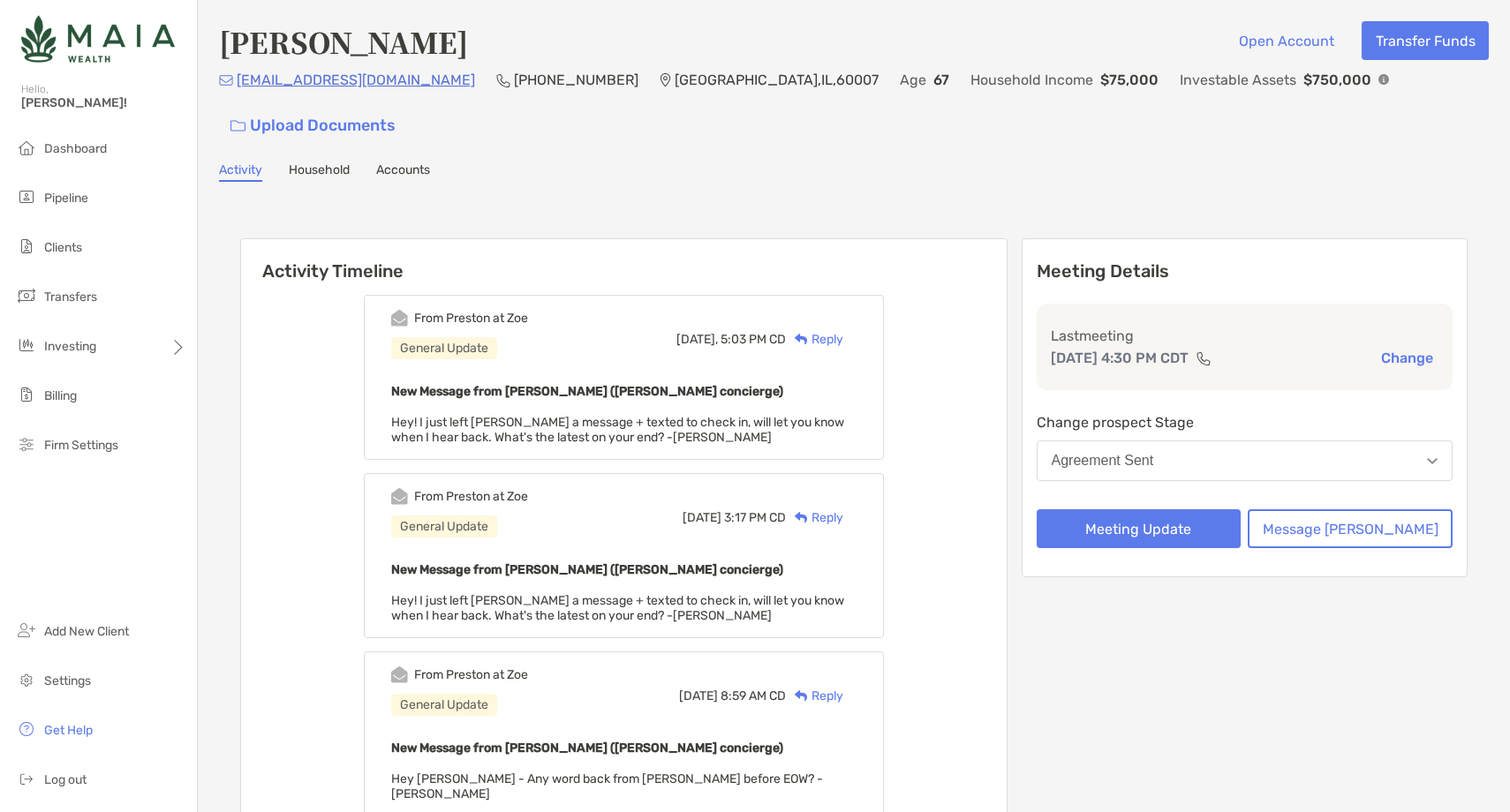
click at [843, 342] on div "Reply" at bounding box center [814, 338] width 58 height 19
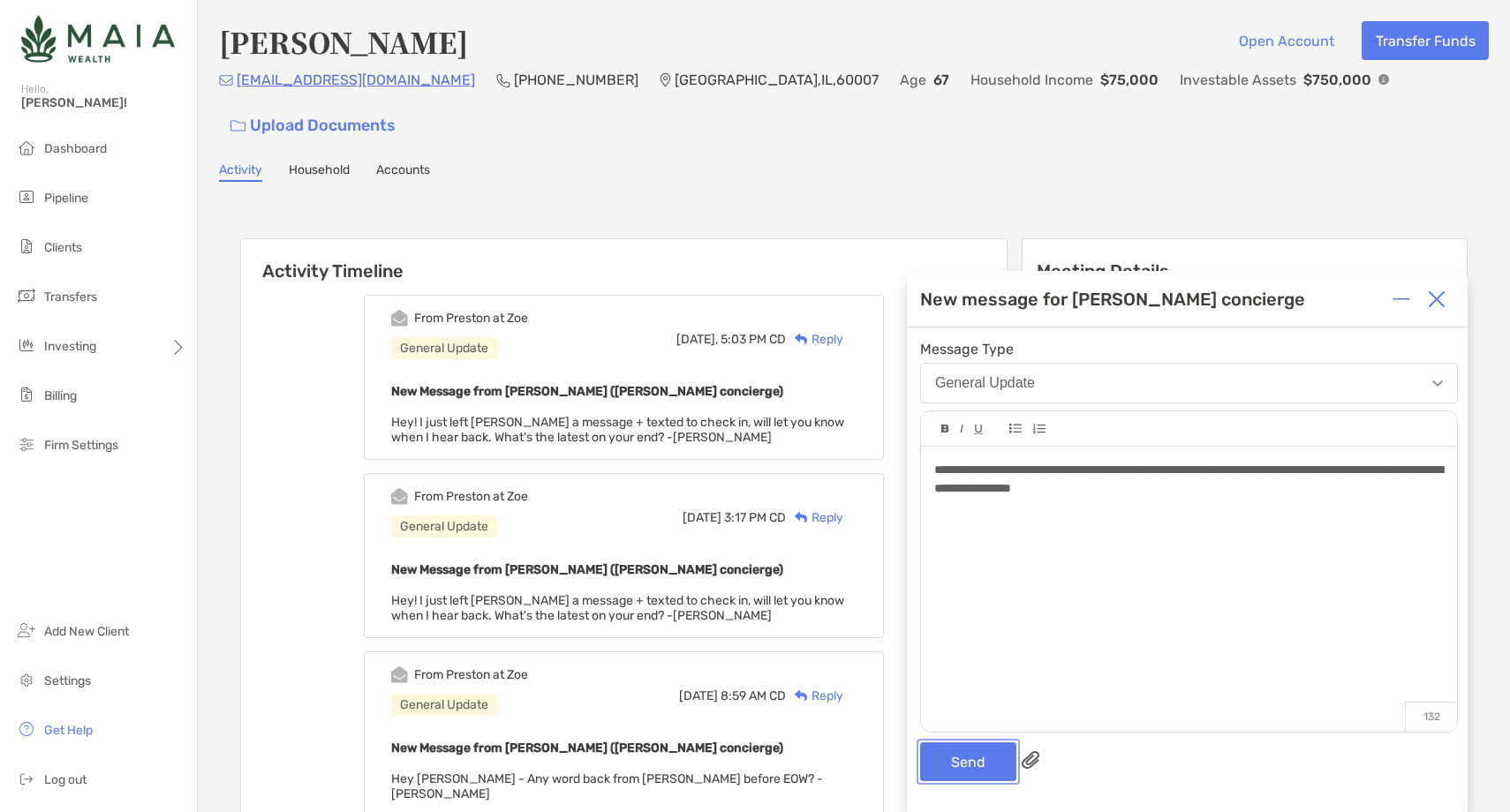
click at [955, 773] on button "Send" at bounding box center [968, 762] width 96 height 39
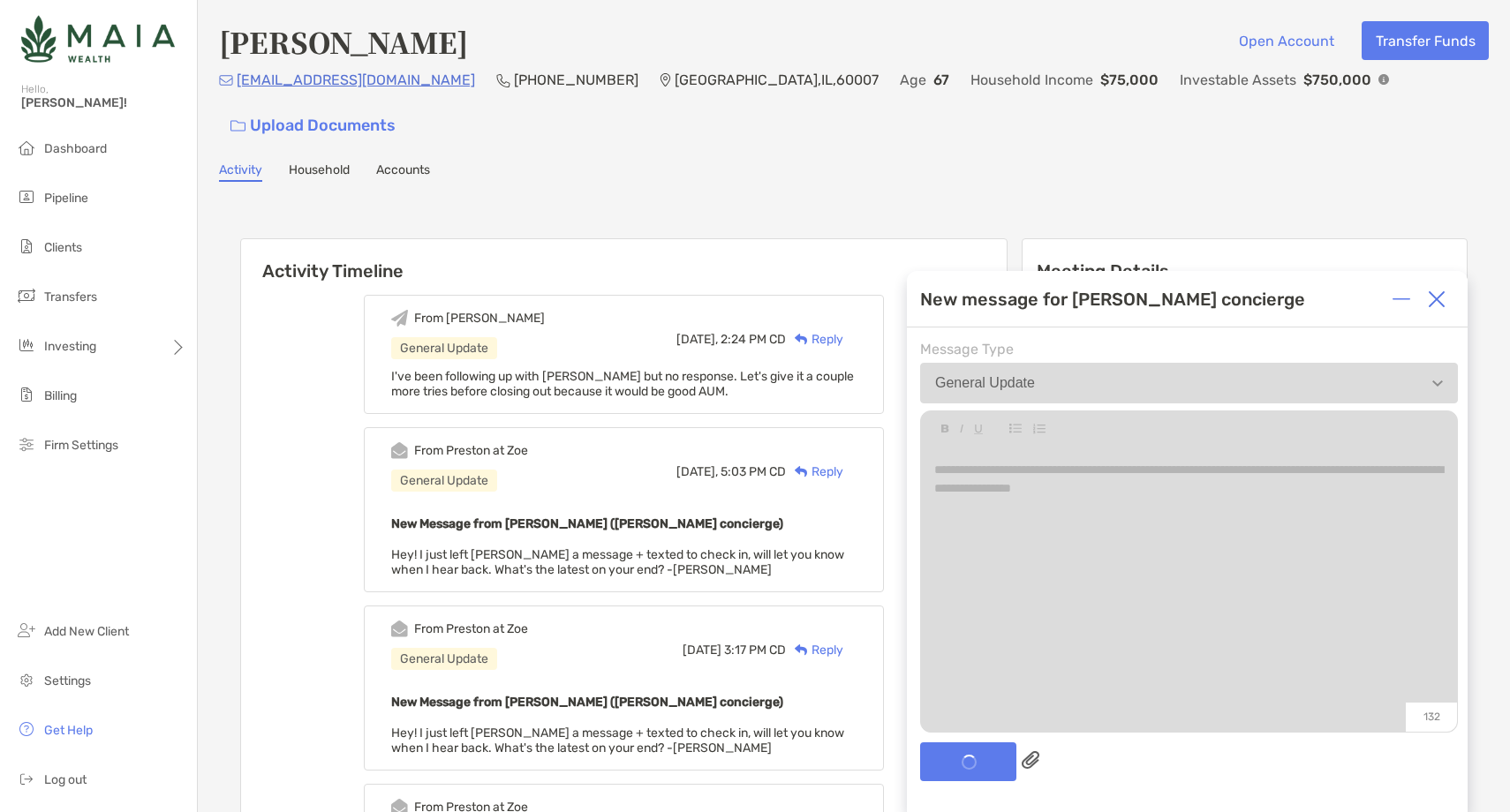
click at [1441, 304] on img at bounding box center [1437, 299] width 18 height 18
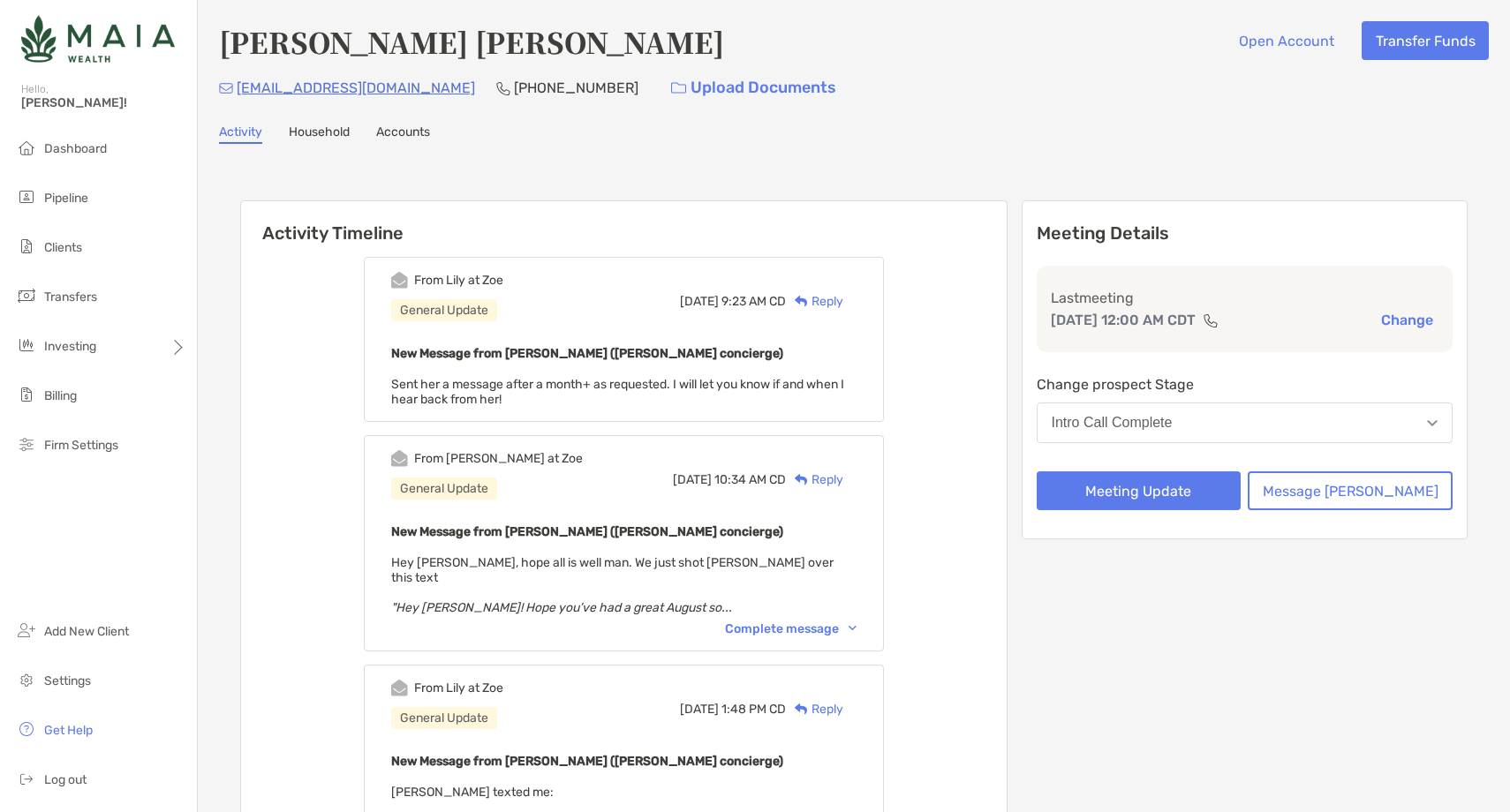
click at [798, 621] on div "Complete message" at bounding box center [791, 628] width 131 height 15
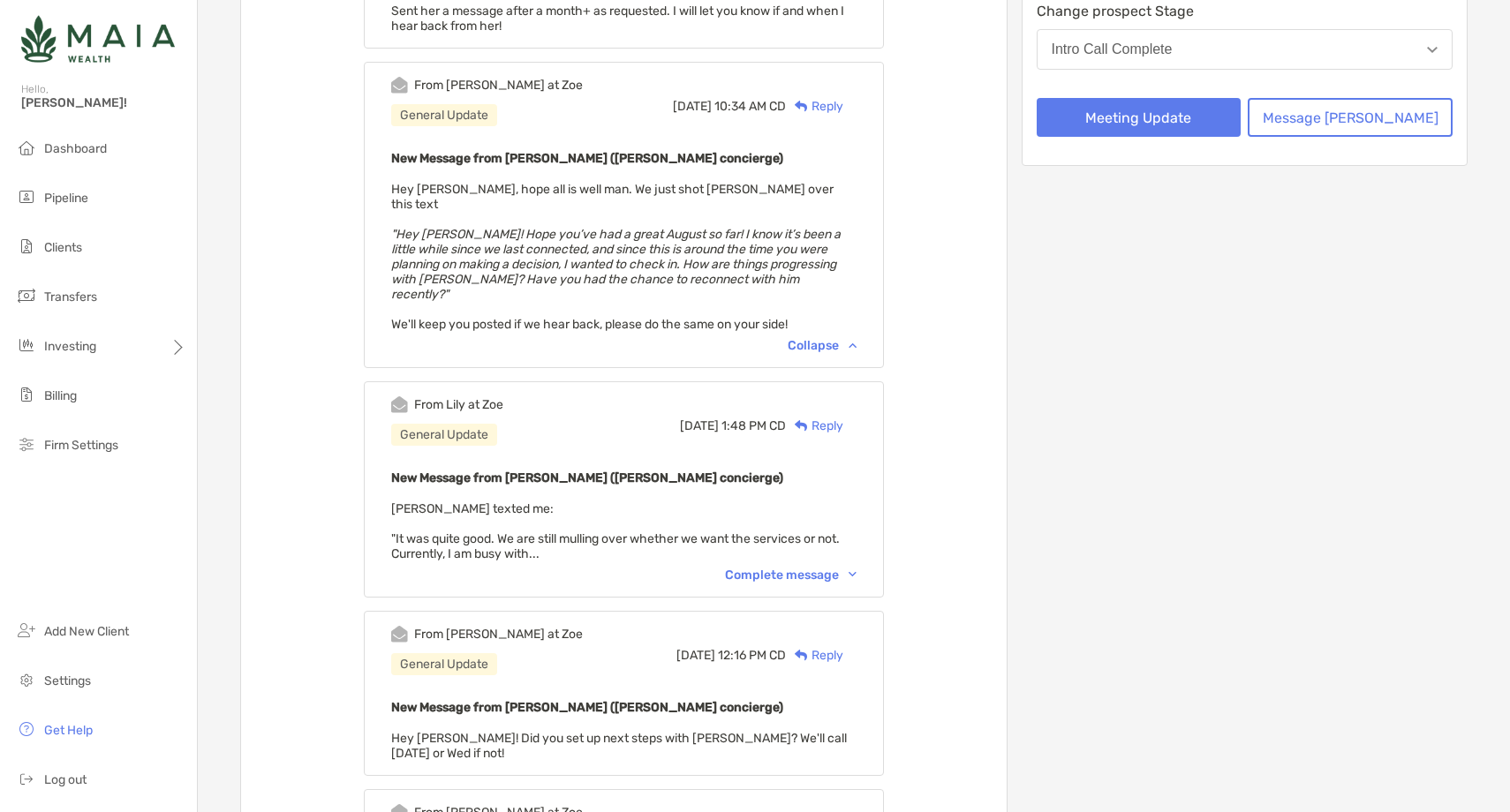
scroll to position [521, 0]
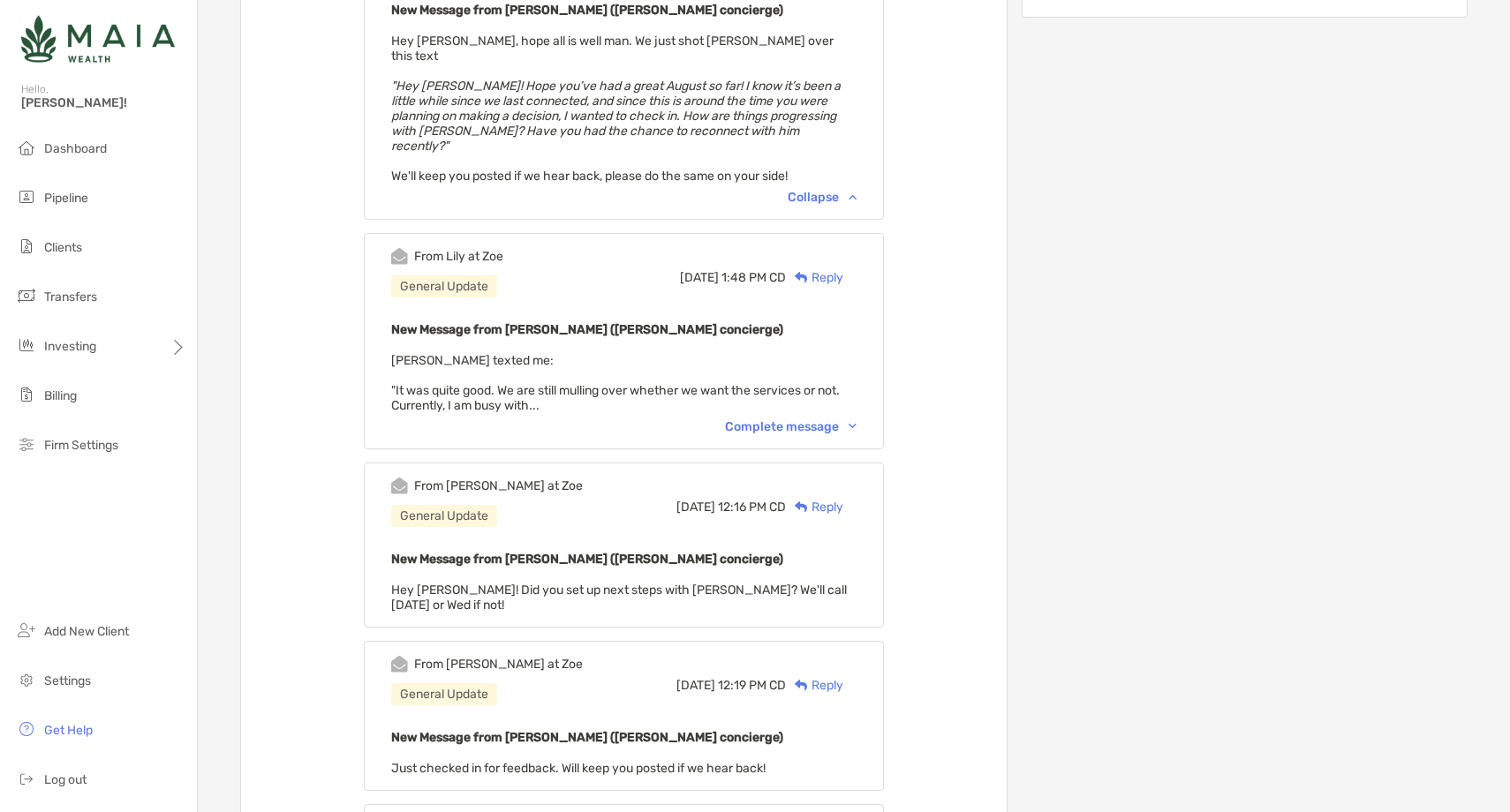
click at [823, 419] on div "Complete message" at bounding box center [791, 426] width 131 height 15
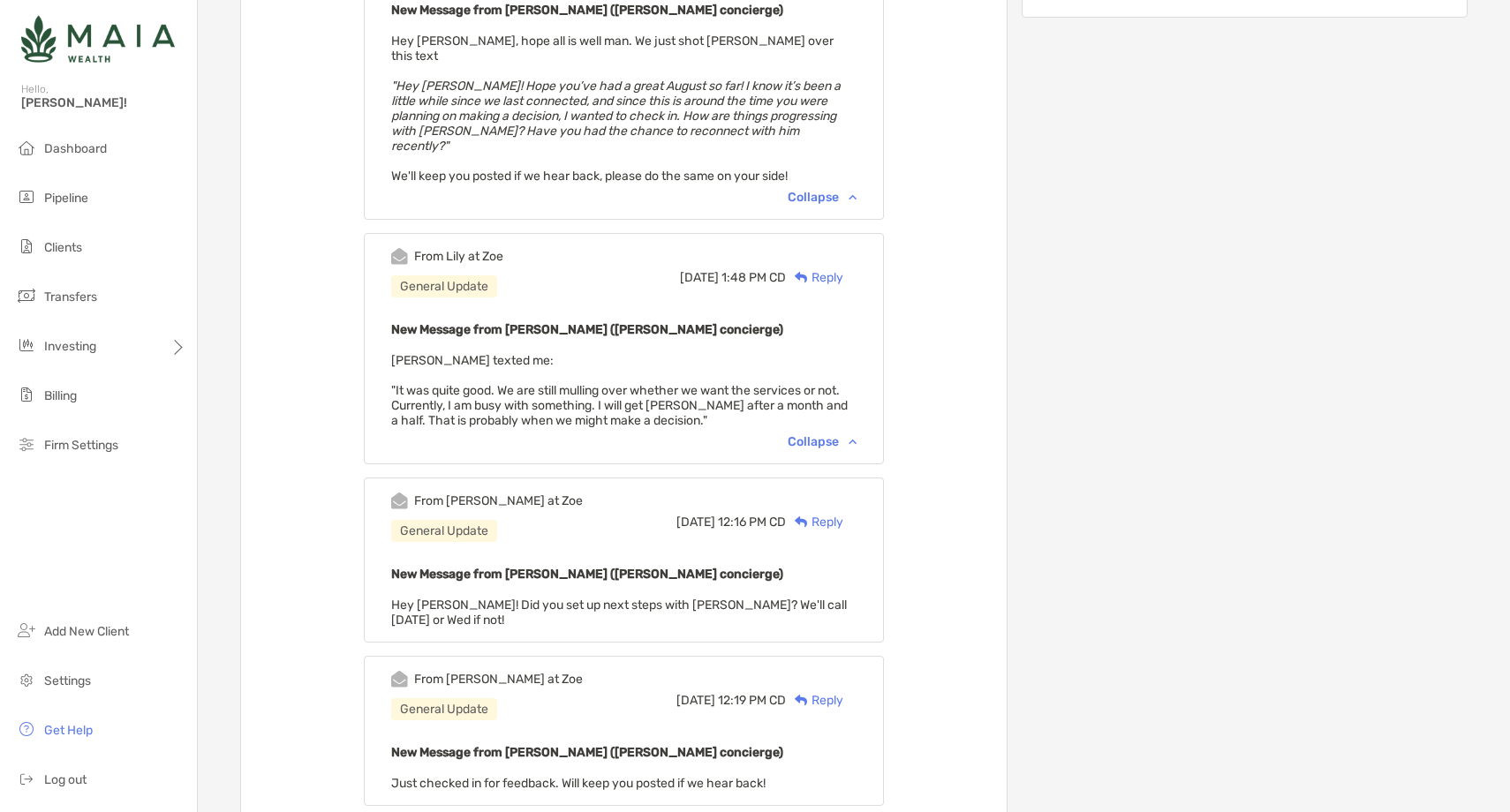
scroll to position [0, 0]
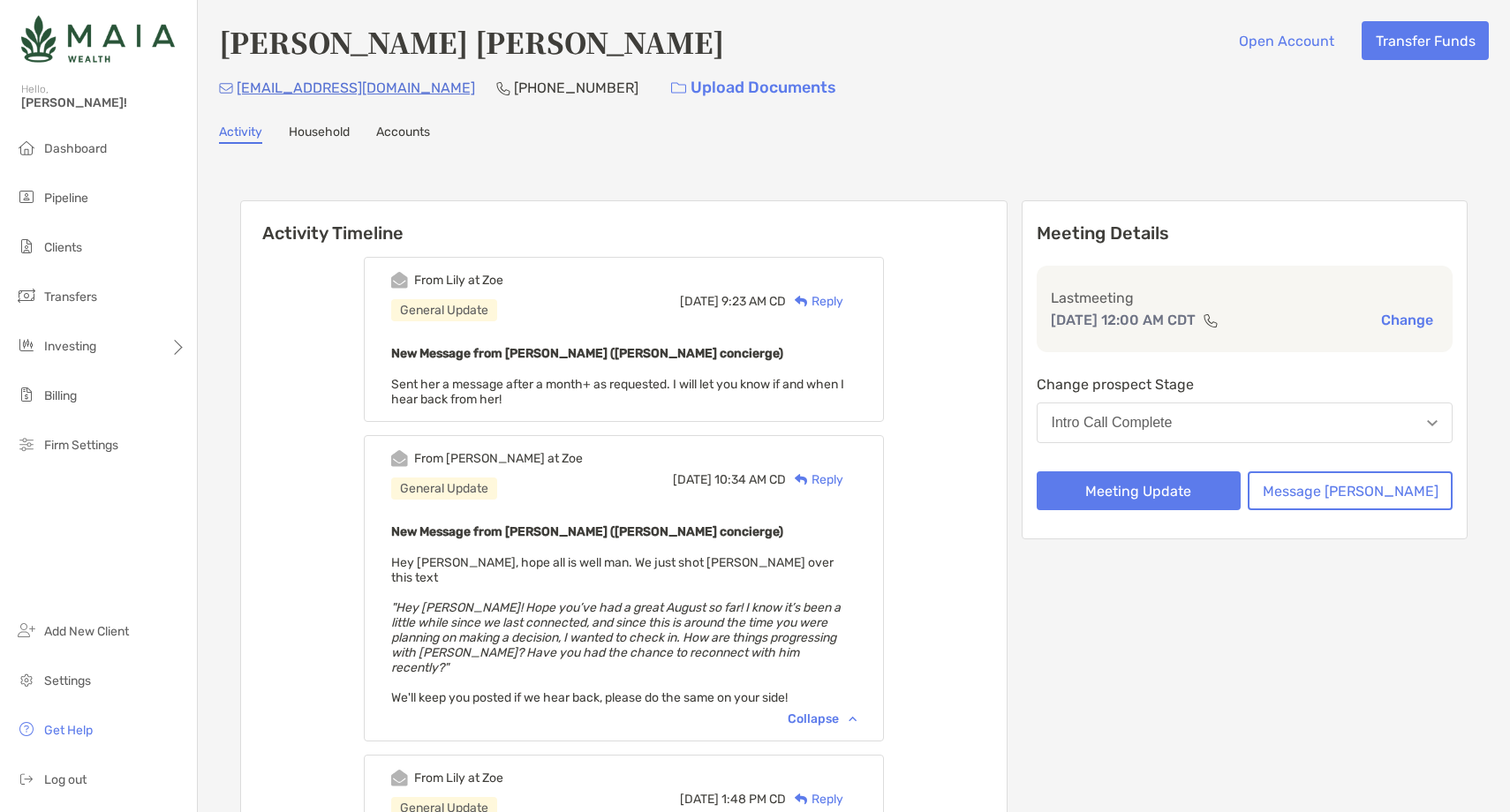
click at [843, 299] on div "Reply" at bounding box center [814, 301] width 58 height 19
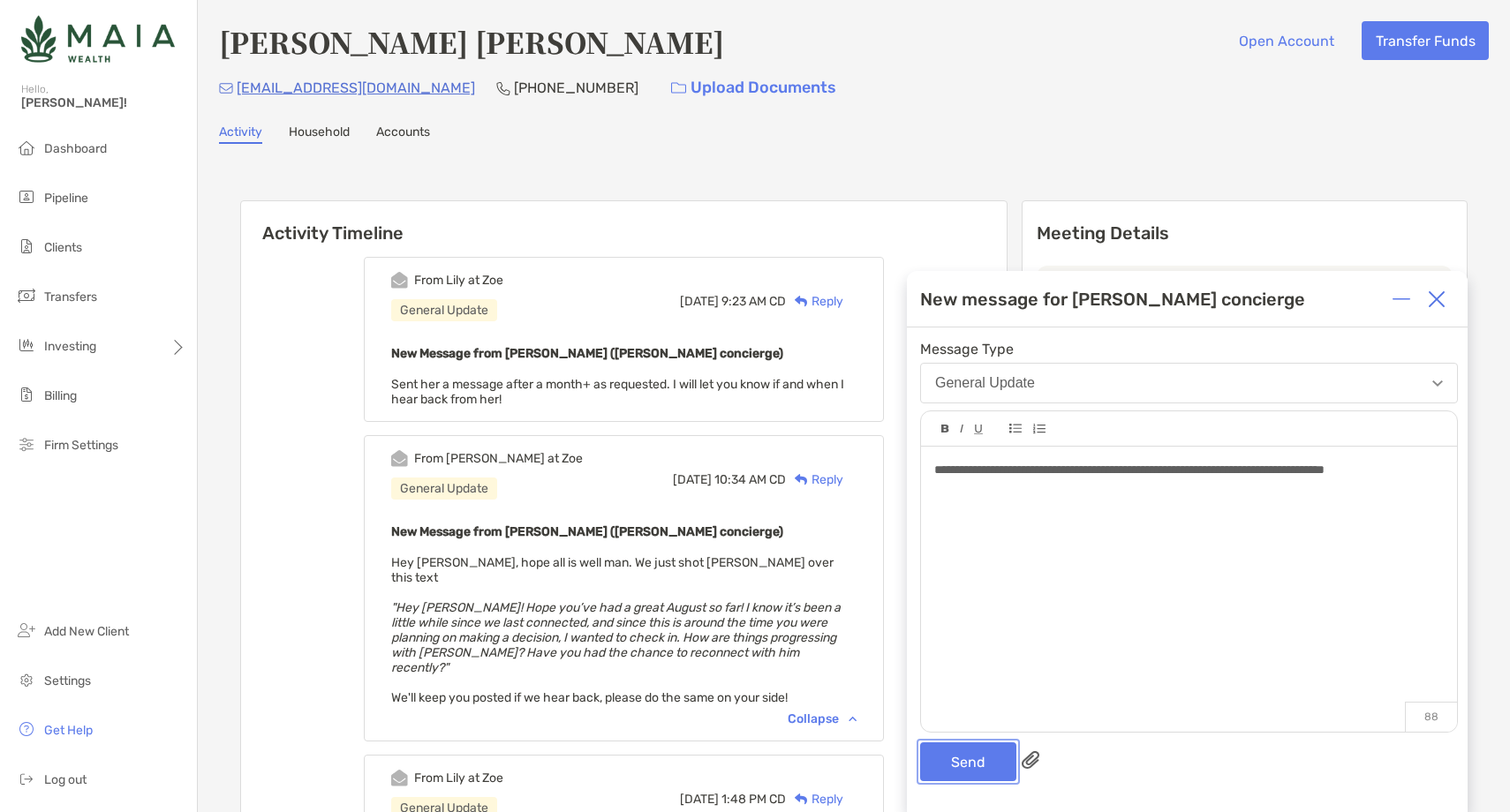
click at [960, 752] on button "Send" at bounding box center [968, 762] width 96 height 39
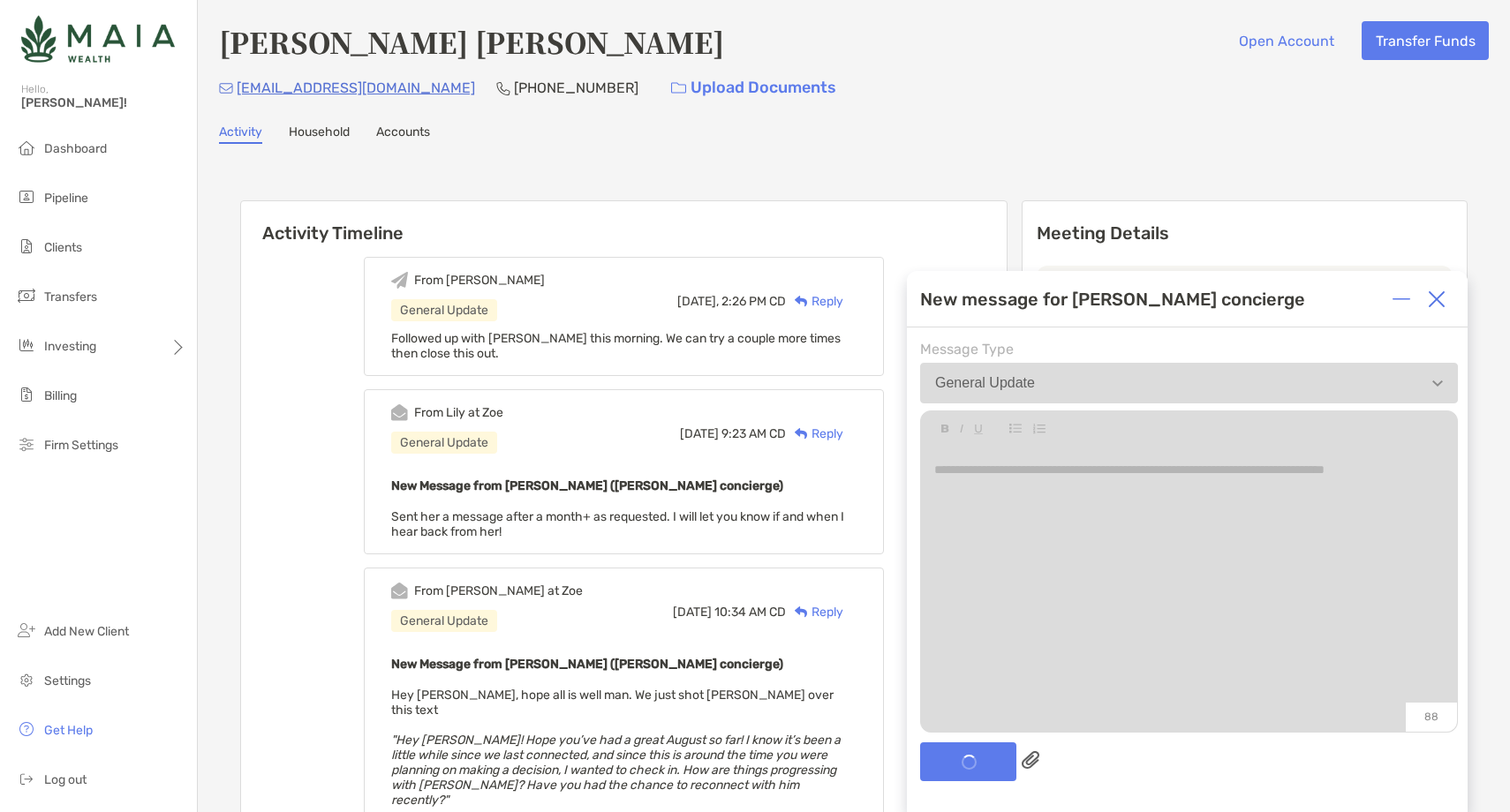
click at [1437, 297] on img at bounding box center [1437, 299] width 18 height 18
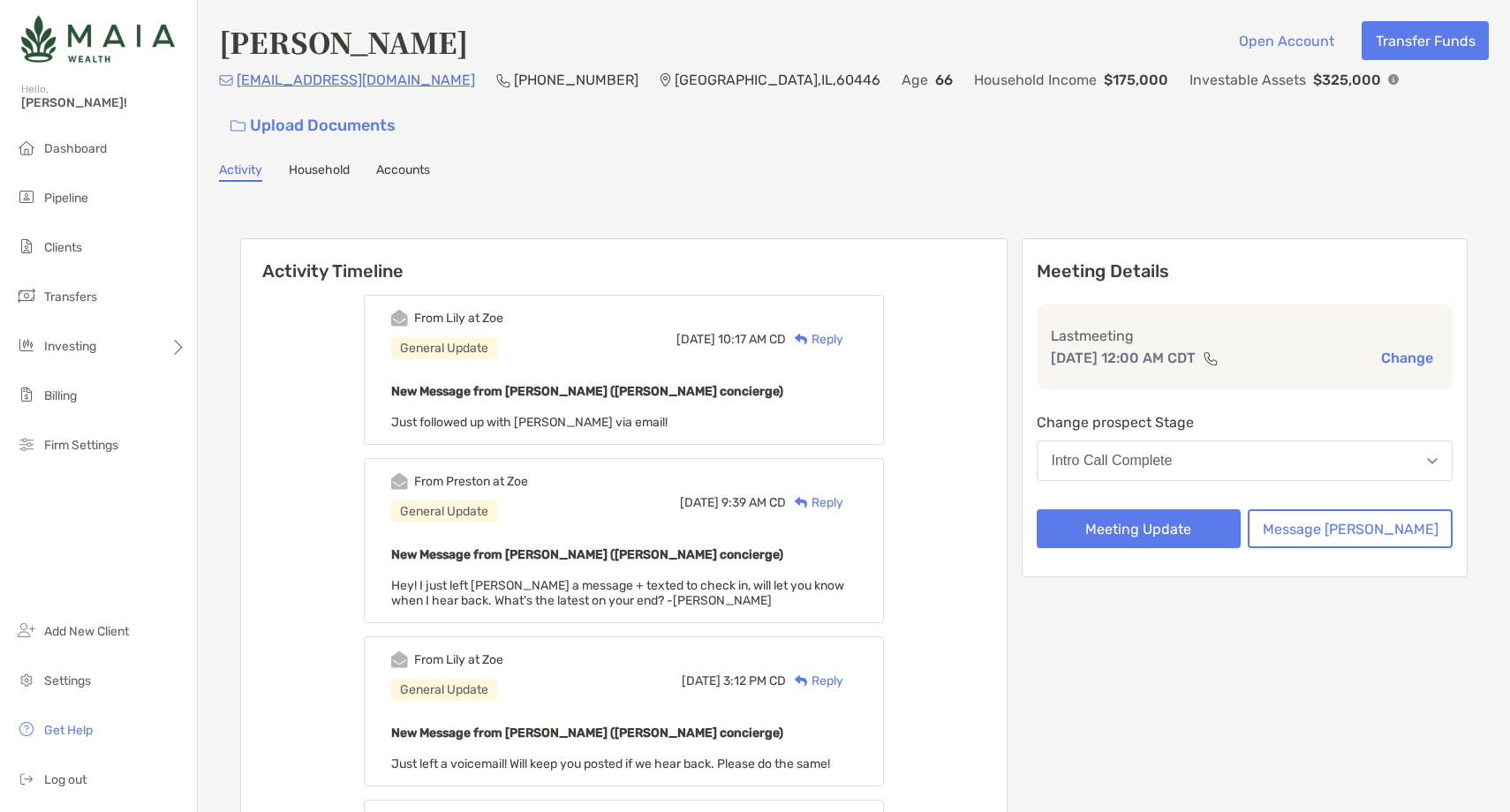
click at [843, 330] on div "Reply" at bounding box center [814, 338] width 58 height 19
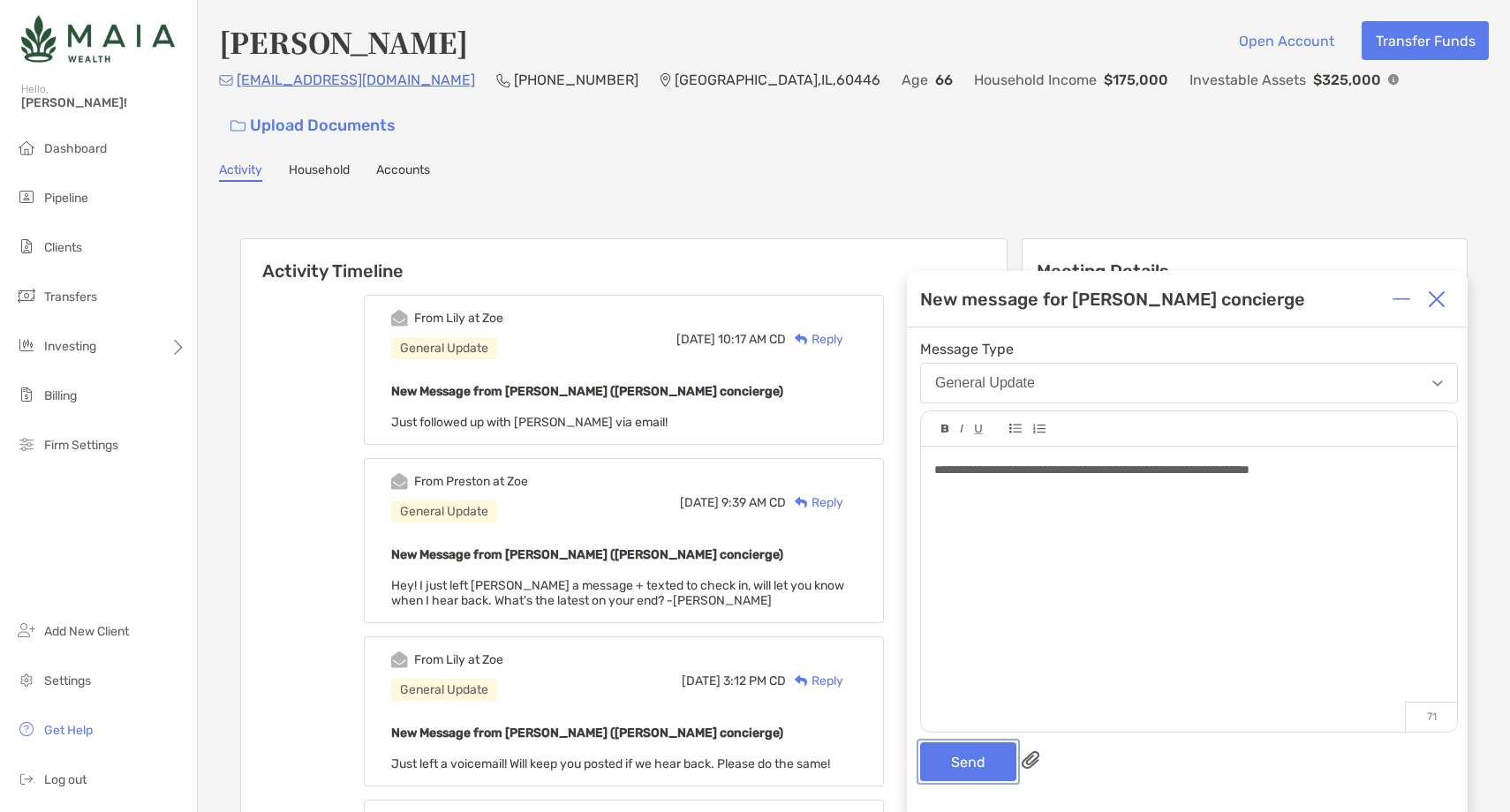
click at [979, 773] on button "Send" at bounding box center [968, 762] width 96 height 39
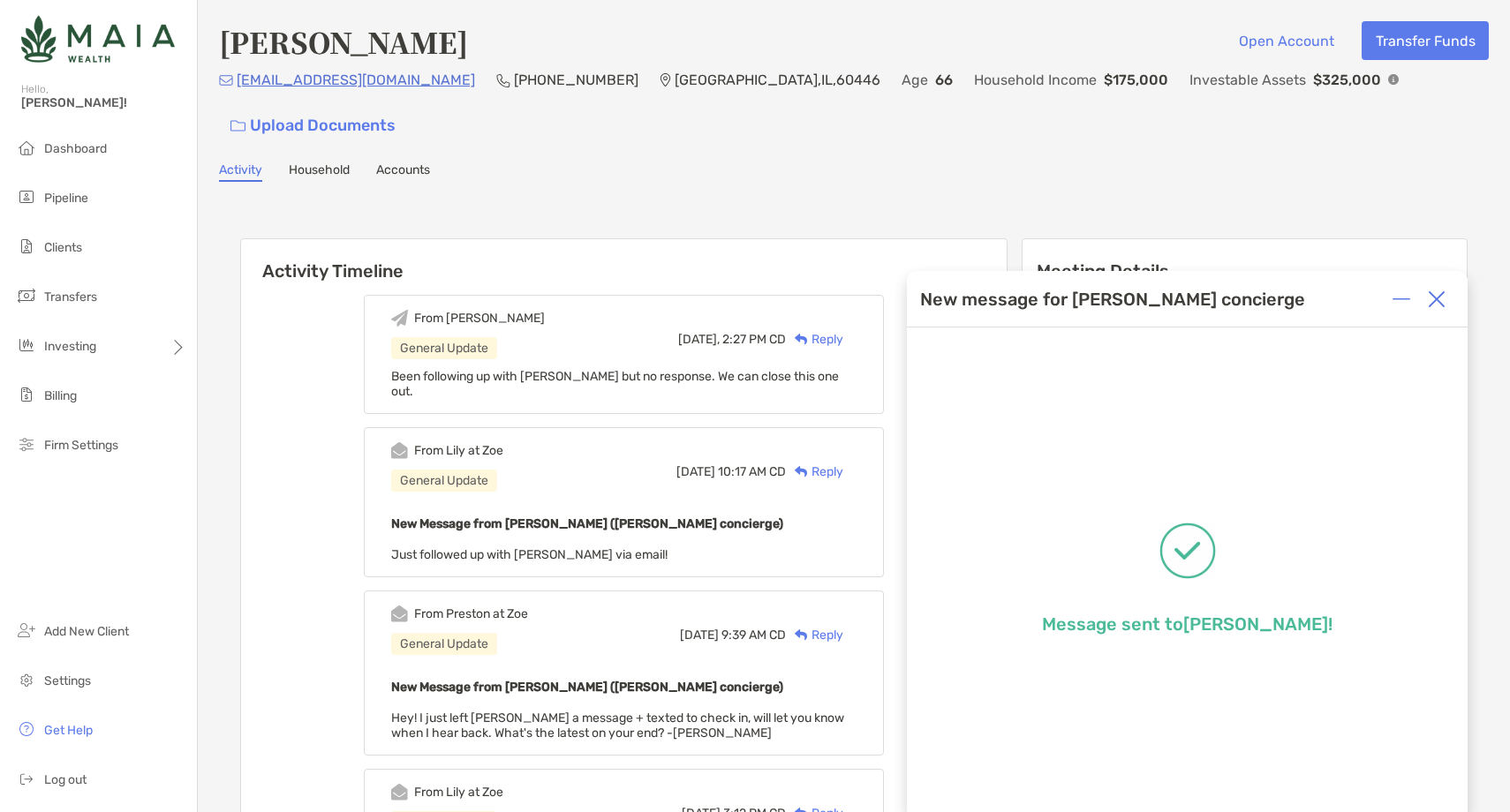
click at [1440, 300] on img at bounding box center [1437, 299] width 18 height 18
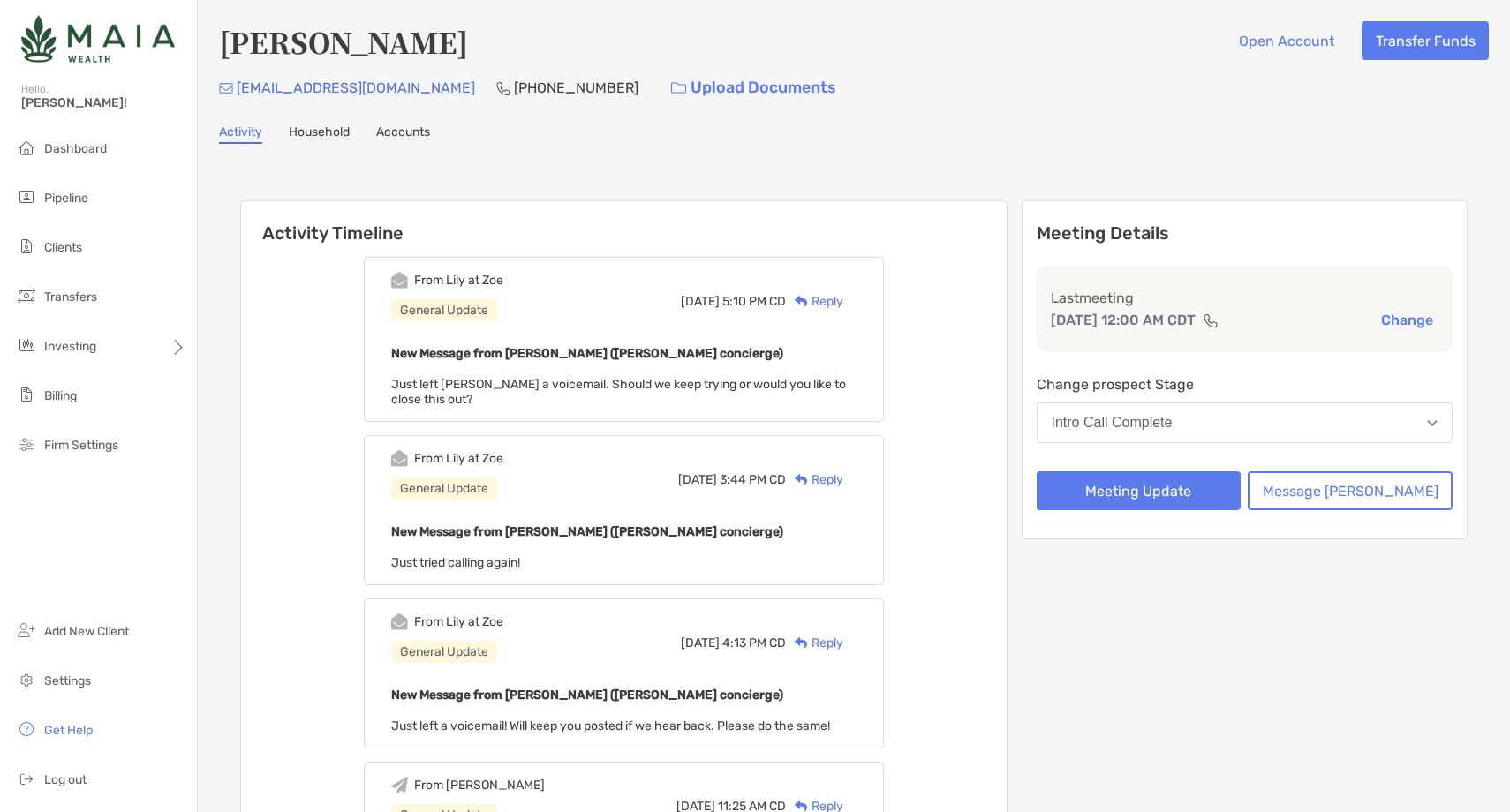
click at [843, 294] on div "Reply" at bounding box center [814, 301] width 58 height 19
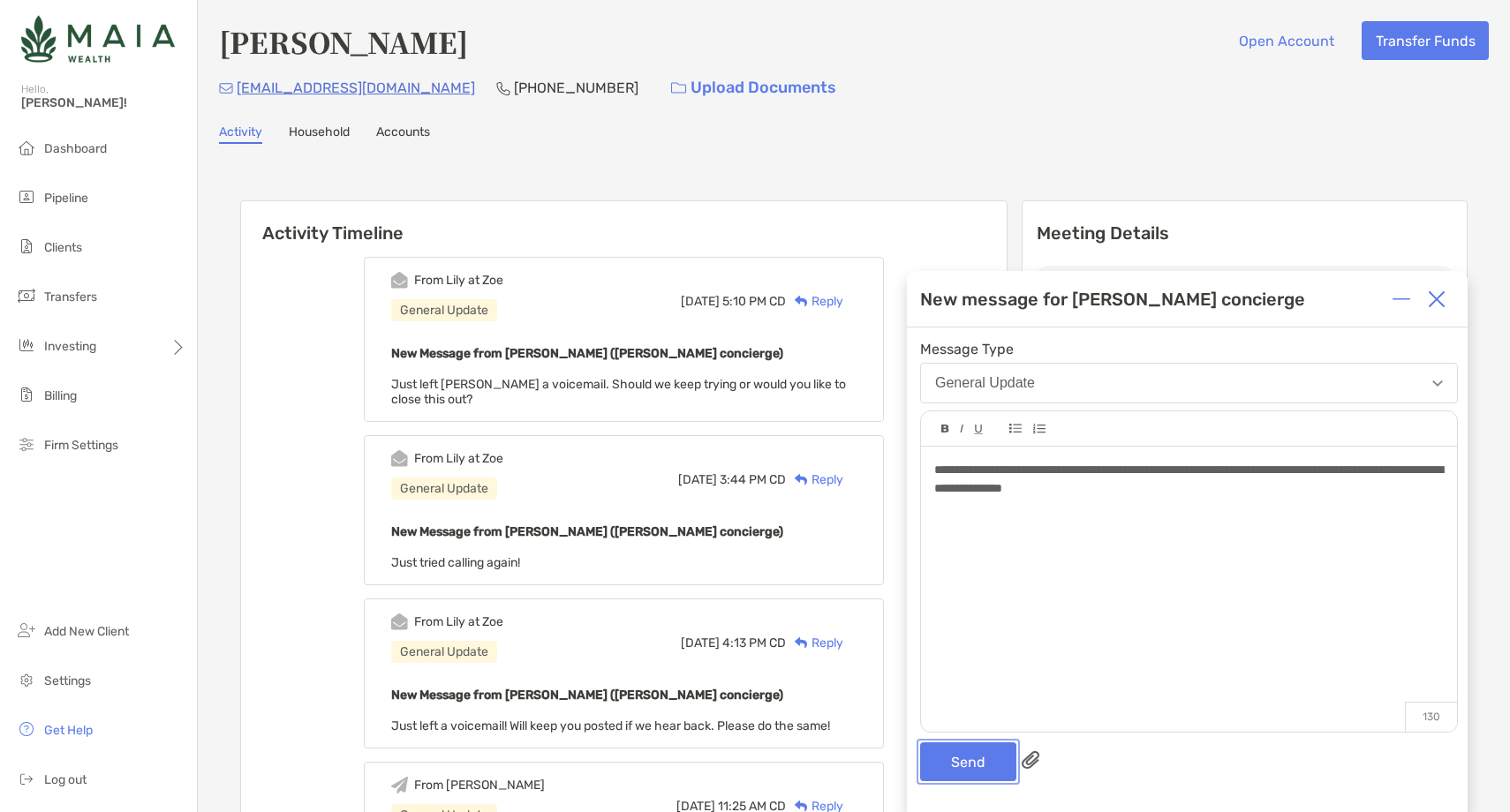
click at [972, 765] on button "Send" at bounding box center [968, 762] width 96 height 39
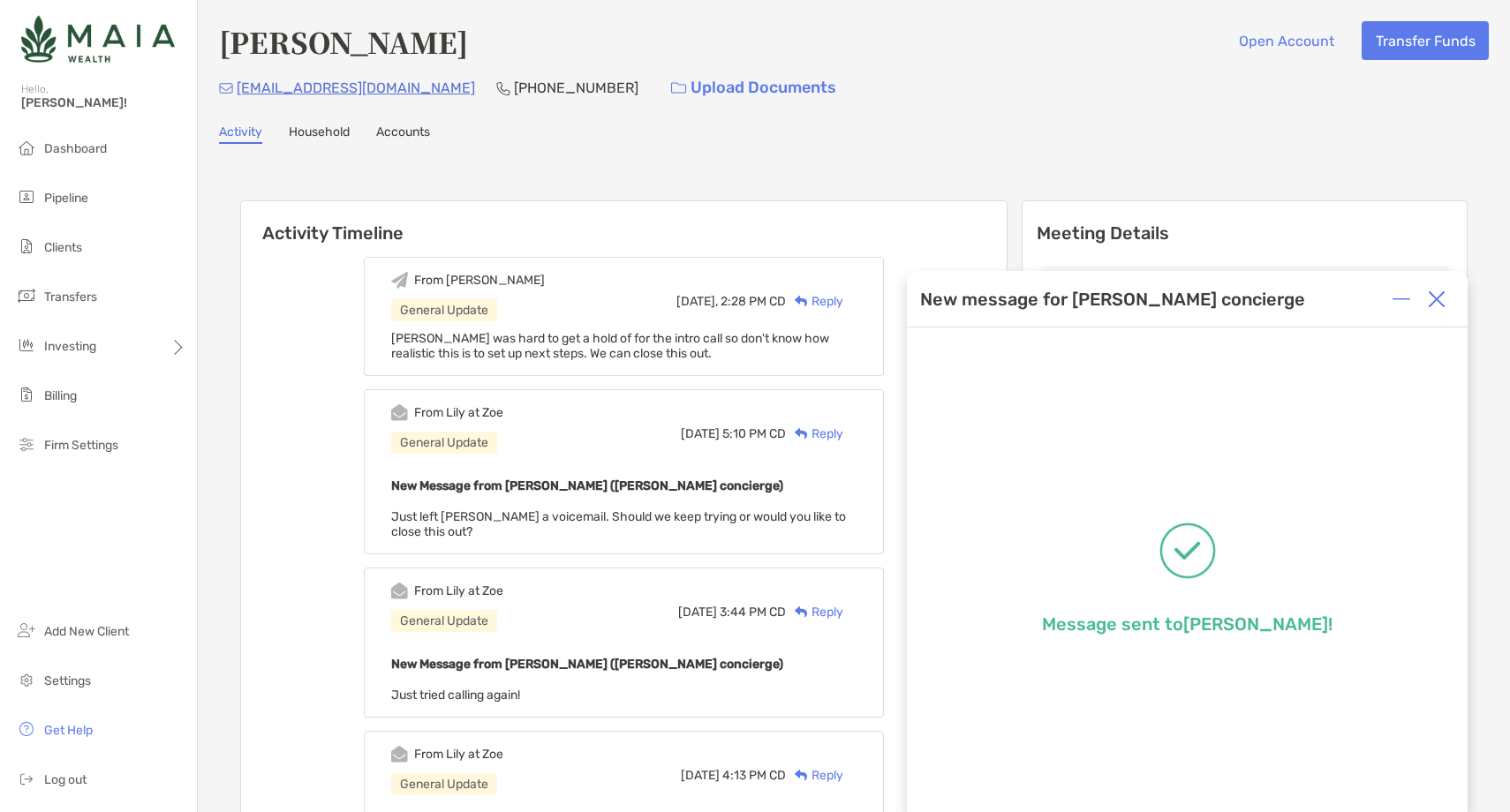
click at [1438, 302] on img at bounding box center [1437, 299] width 18 height 18
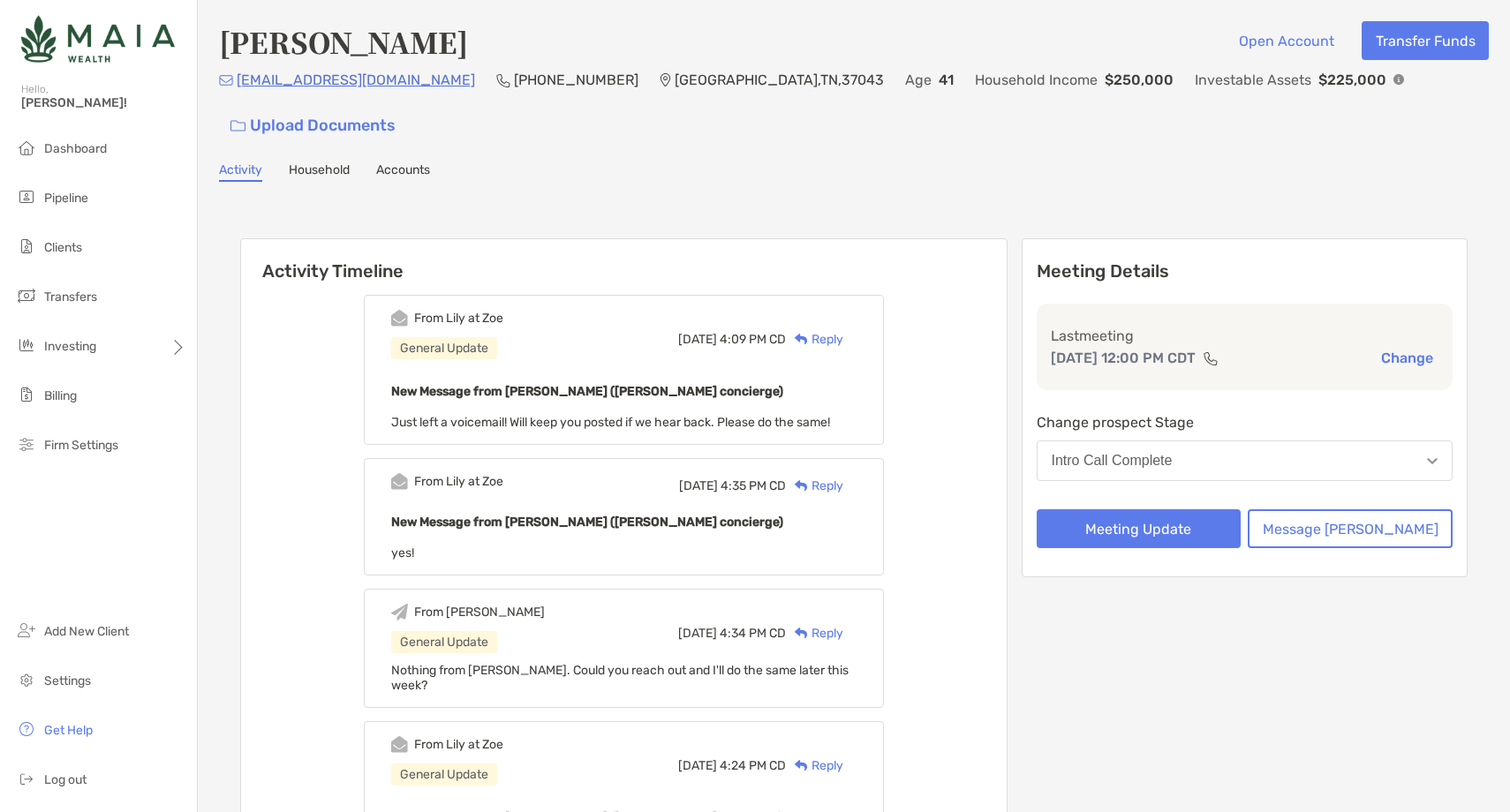
click at [843, 330] on div "Reply" at bounding box center [814, 338] width 58 height 19
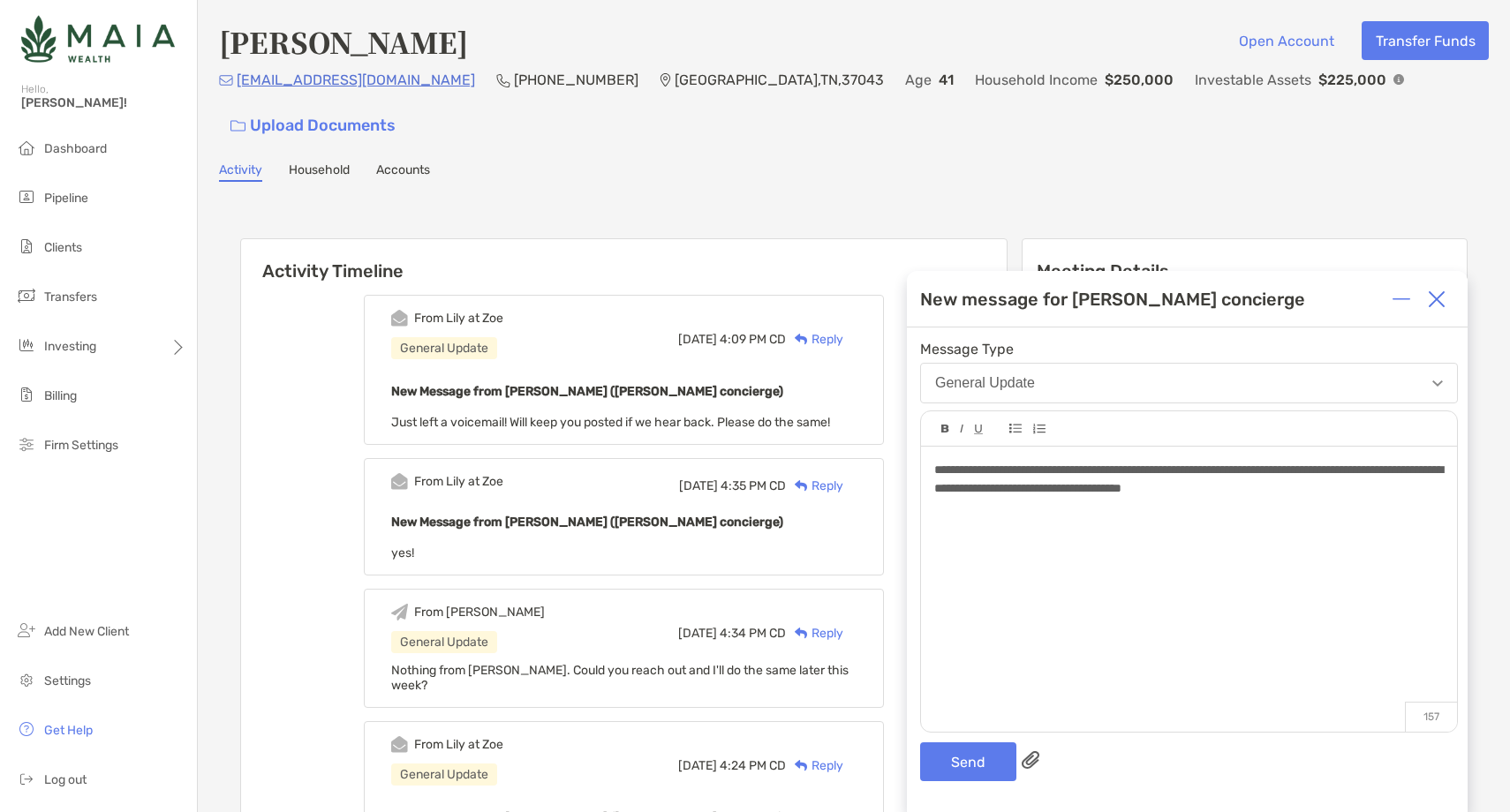
click at [938, 789] on div "**********" at bounding box center [1186, 569] width 561 height 484
click at [960, 752] on button "Send" at bounding box center [968, 762] width 96 height 39
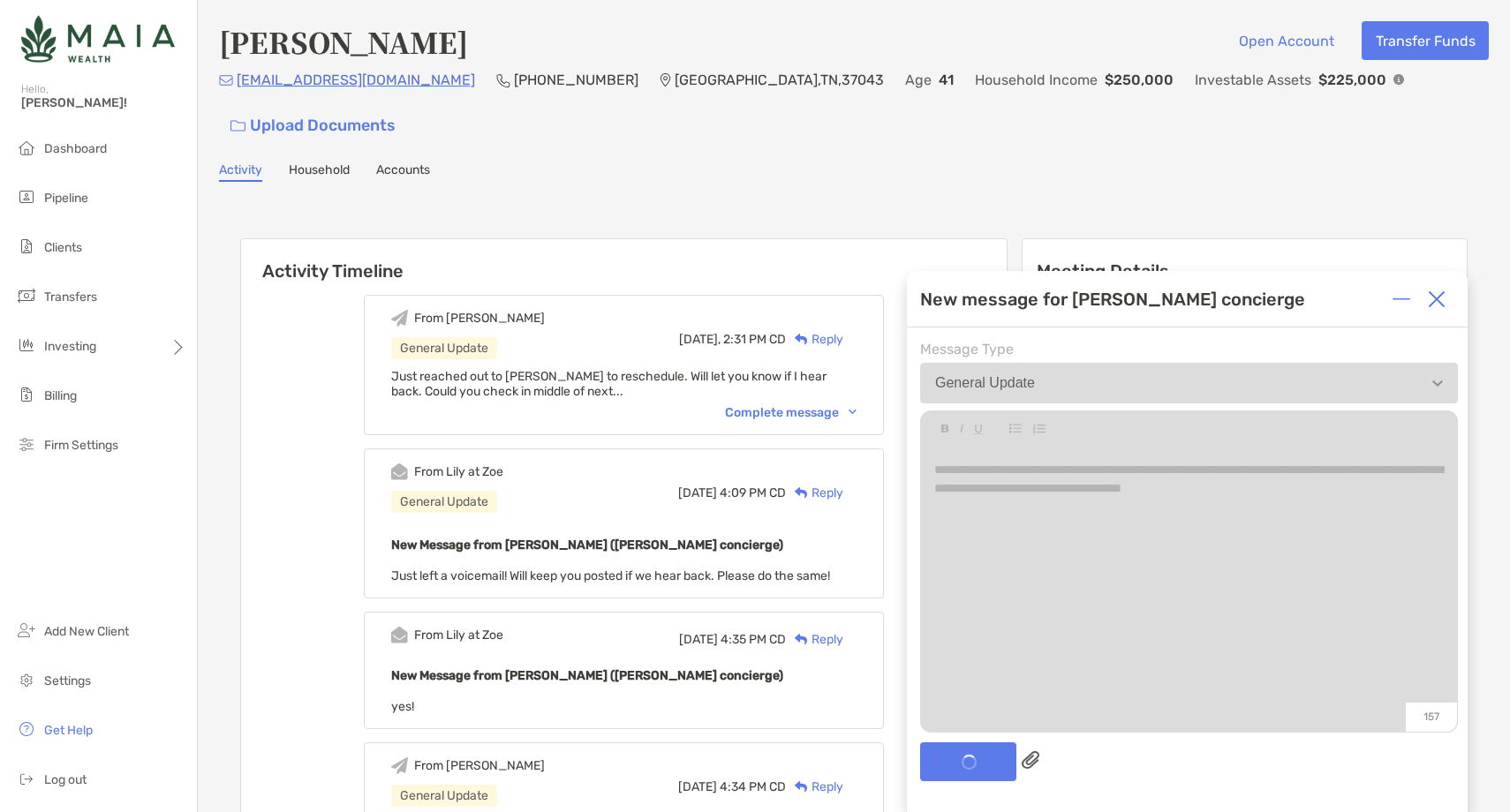
click at [1441, 298] on img at bounding box center [1437, 299] width 18 height 18
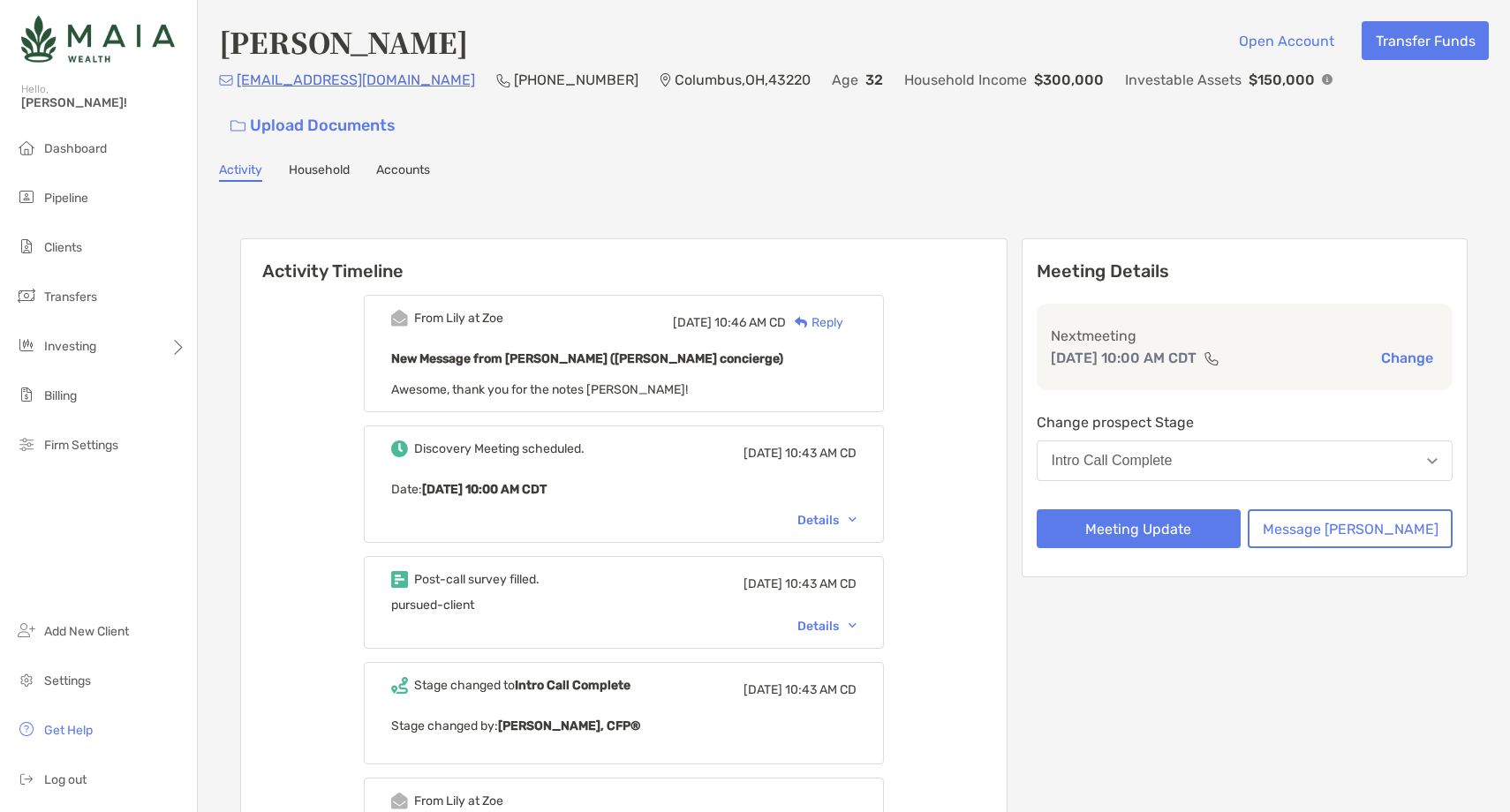
click at [843, 313] on div "Reply" at bounding box center [814, 322] width 58 height 19
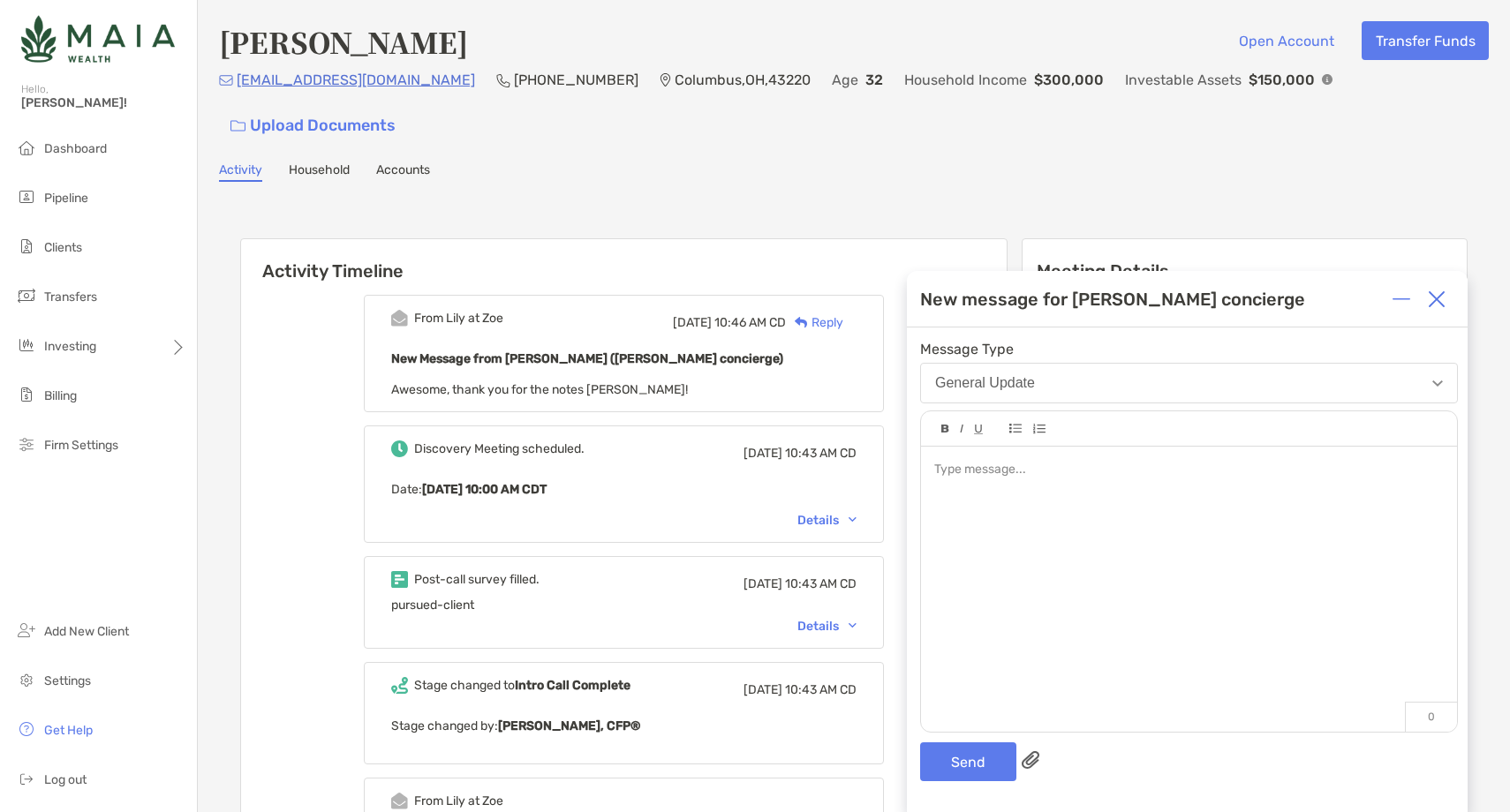
click at [1439, 306] on img at bounding box center [1437, 299] width 18 height 18
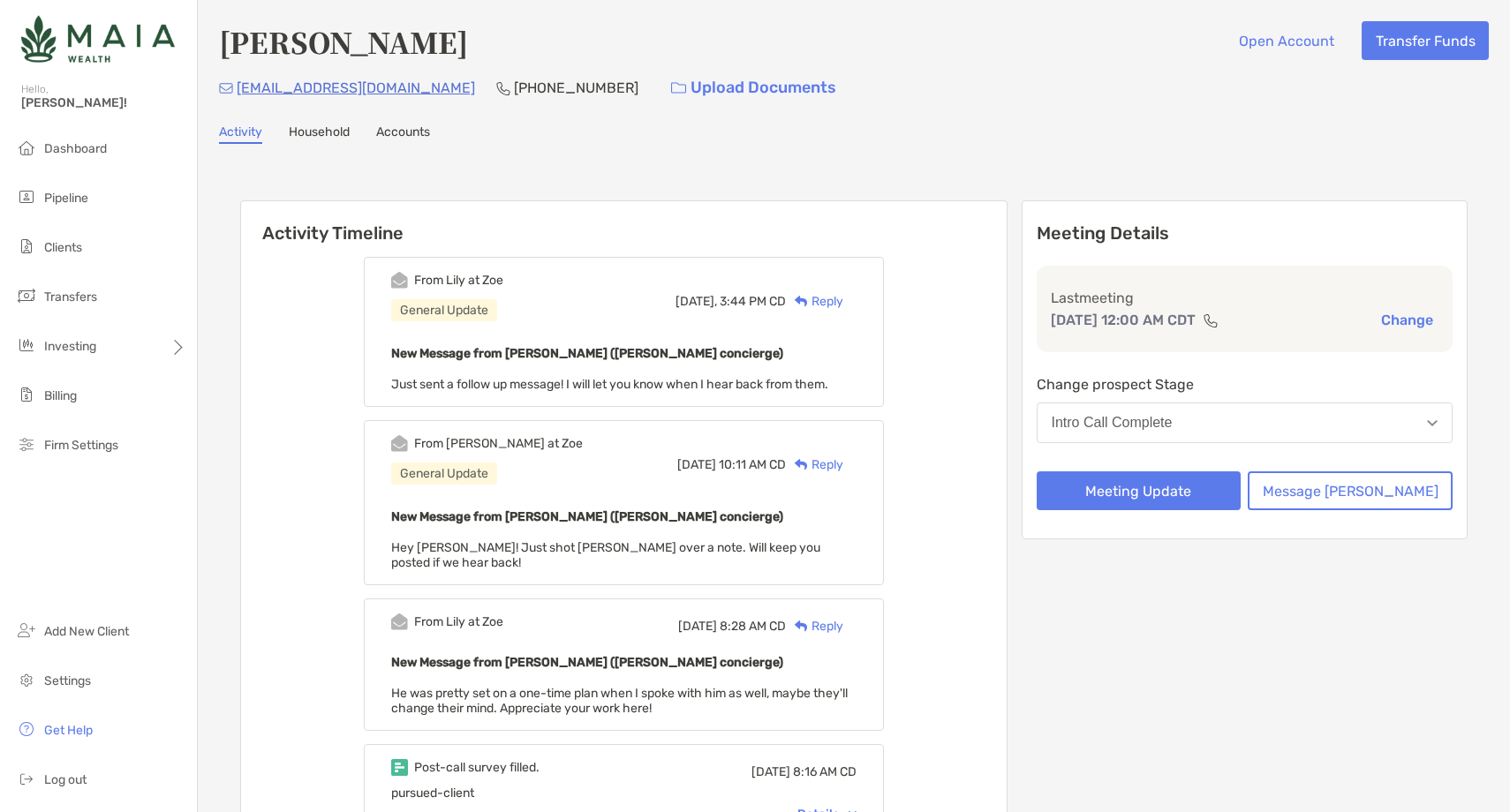
click at [843, 302] on div "Reply" at bounding box center [814, 301] width 58 height 19
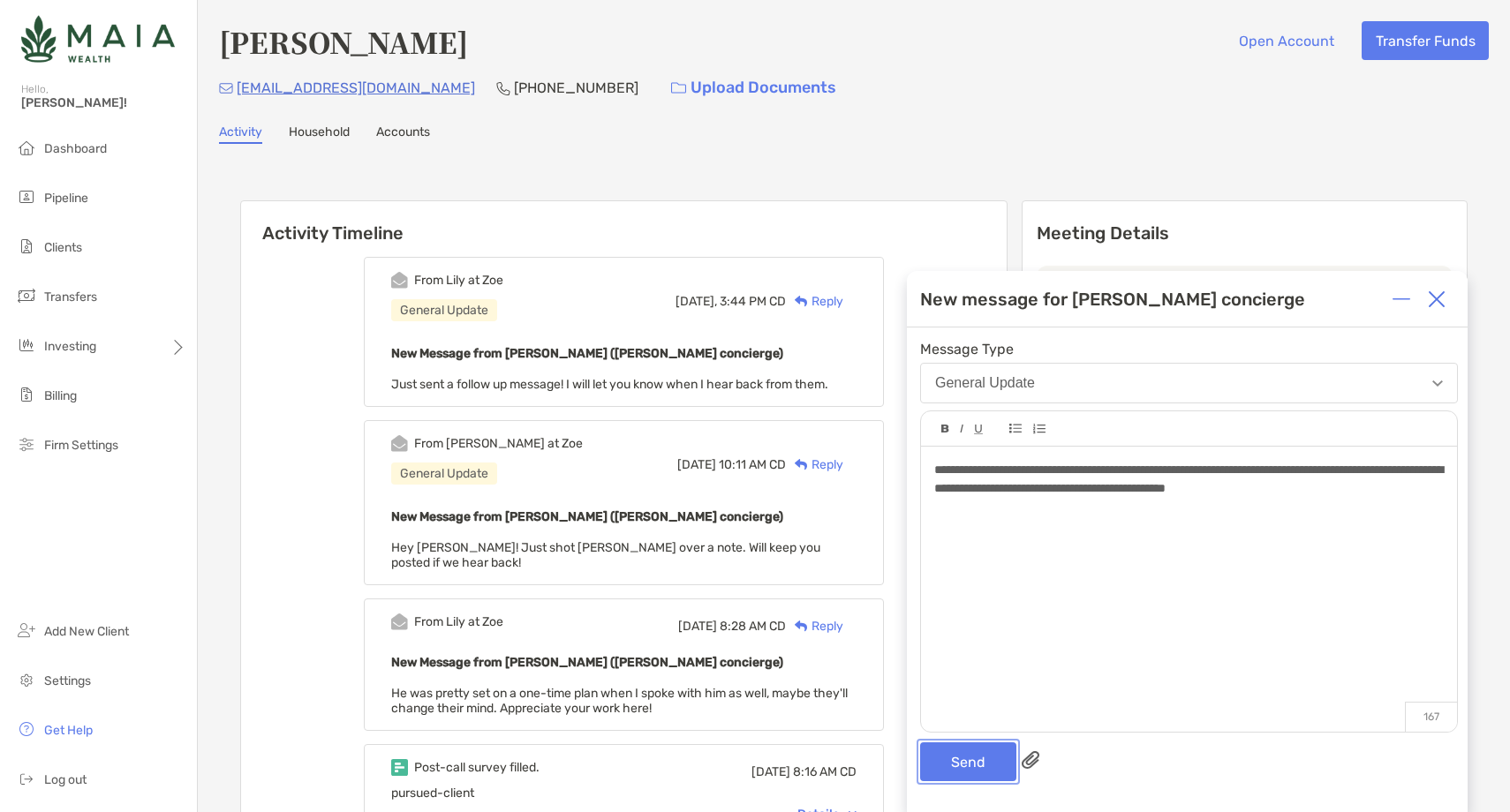
click at [954, 749] on button "Send" at bounding box center [968, 762] width 96 height 39
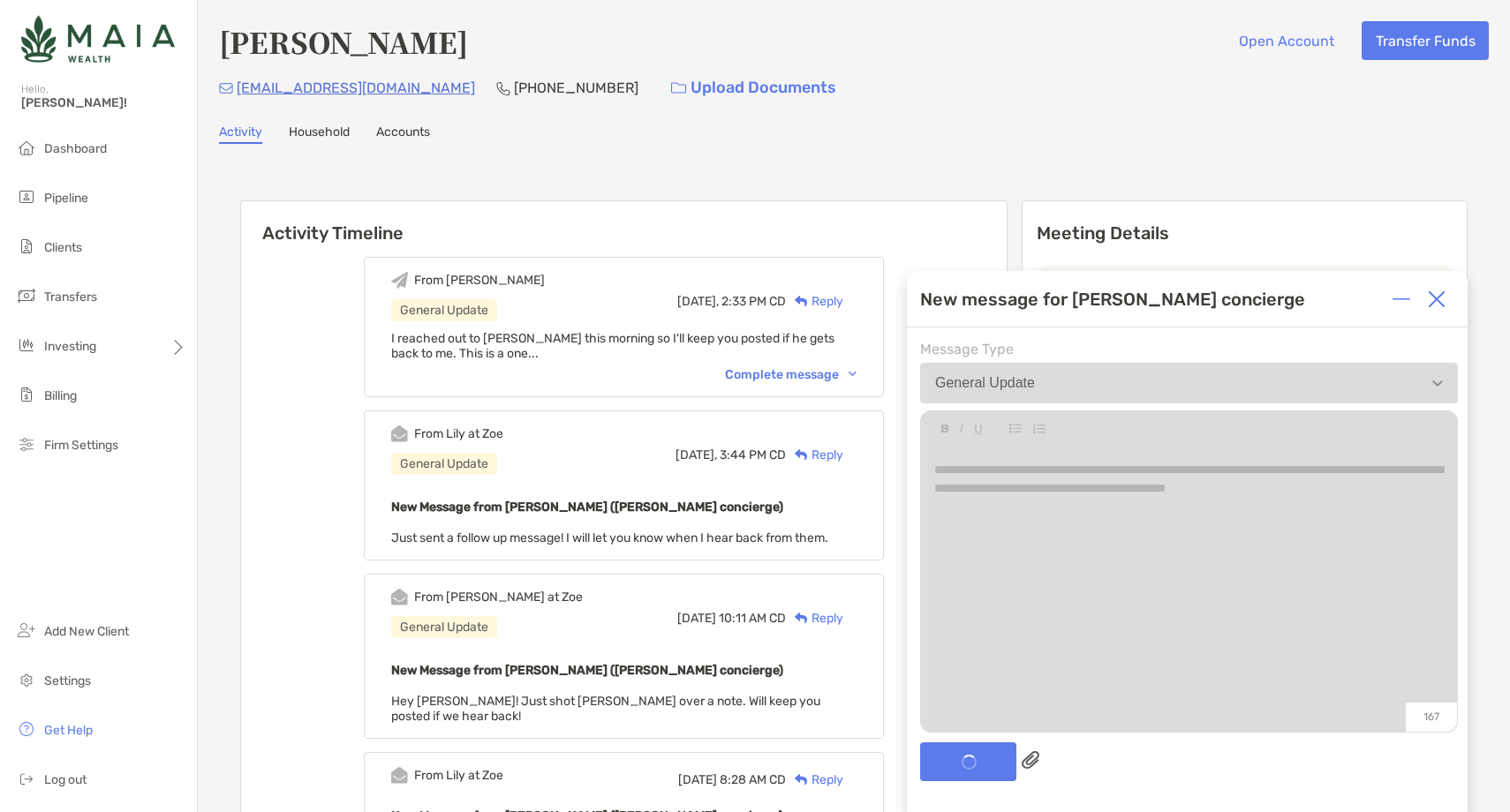
click at [1429, 305] on img at bounding box center [1437, 299] width 18 height 18
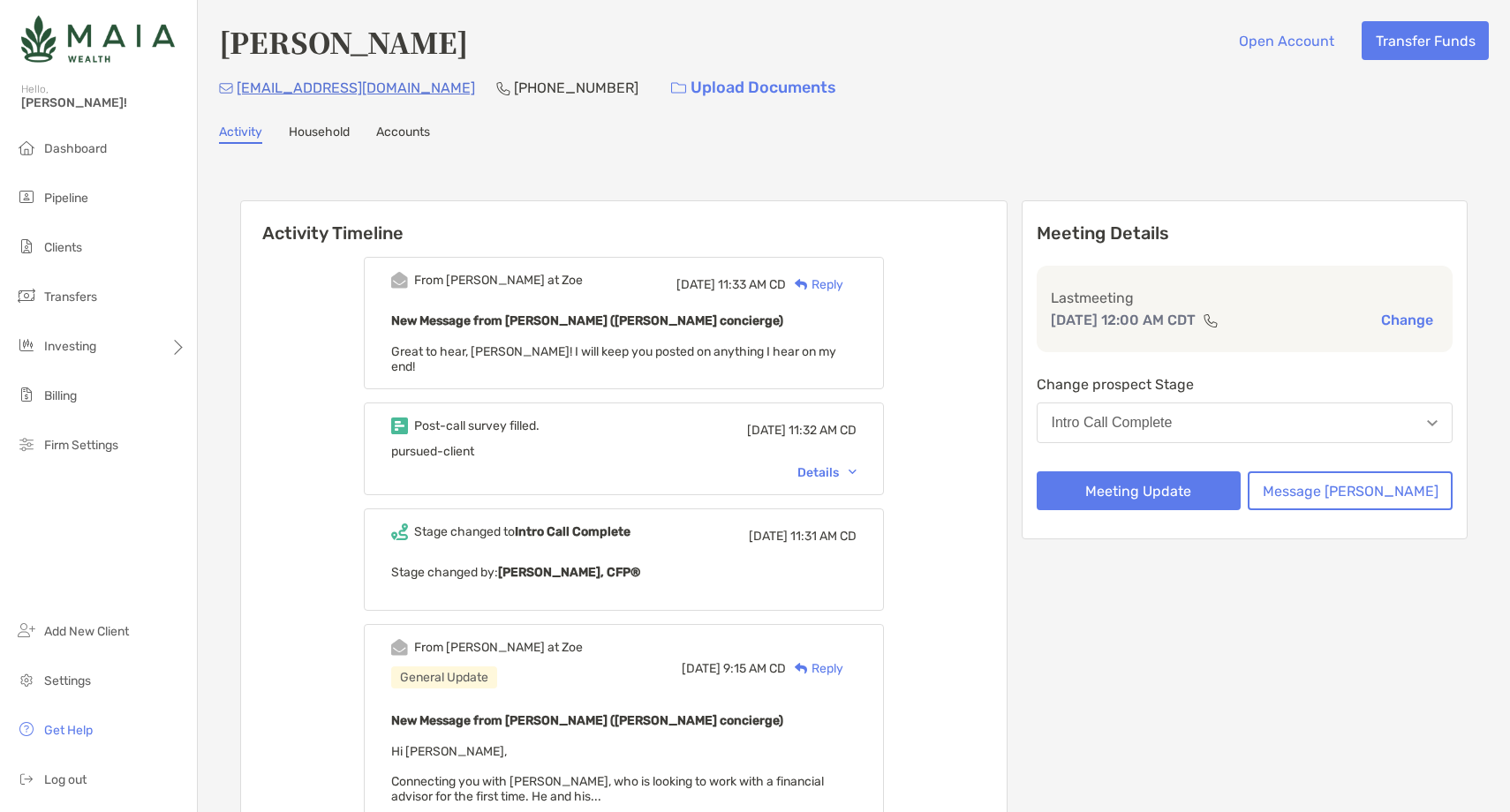
click at [843, 286] on div "Reply" at bounding box center [814, 284] width 58 height 19
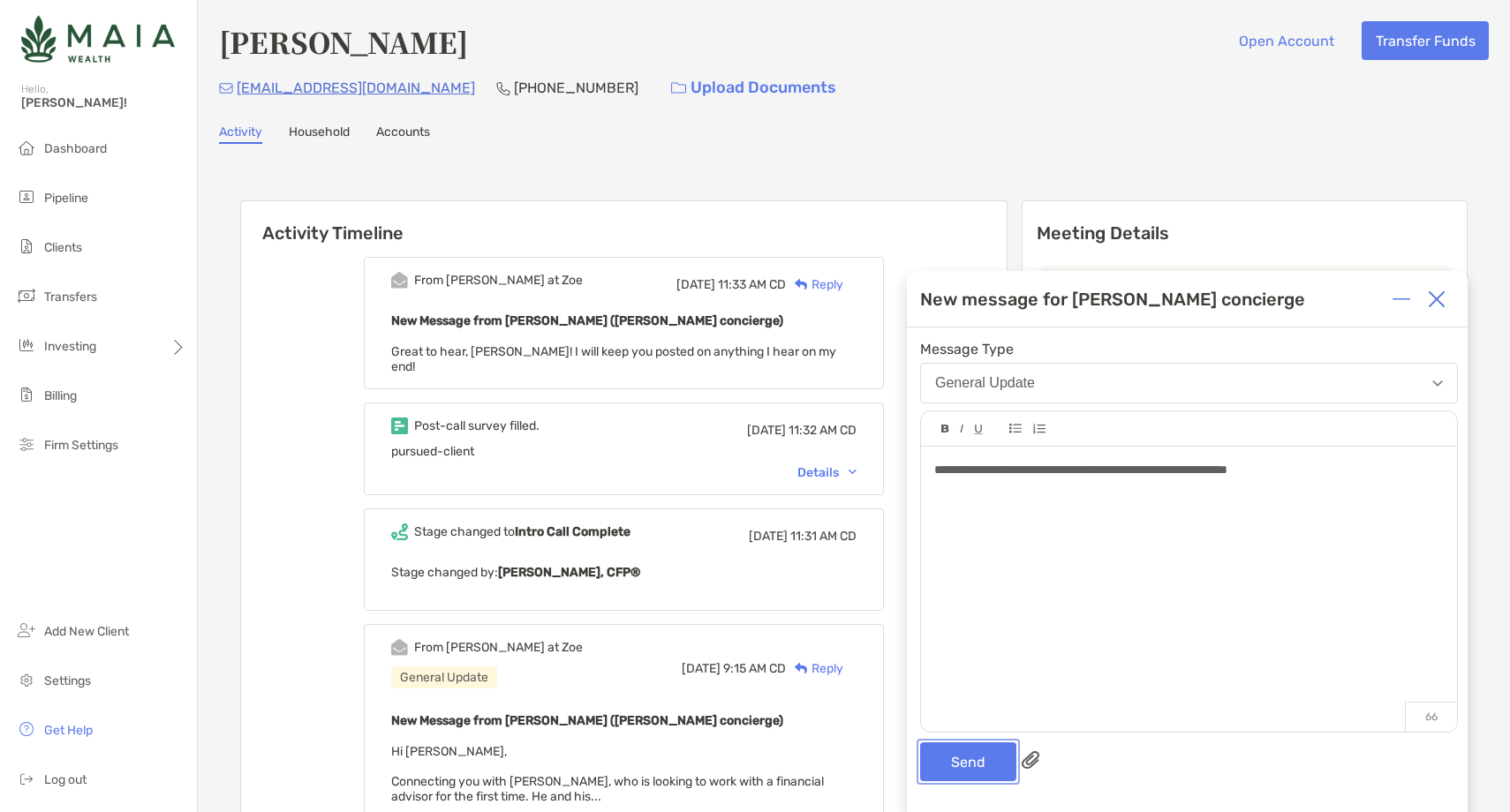
click at [951, 779] on button "Send" at bounding box center [968, 762] width 96 height 39
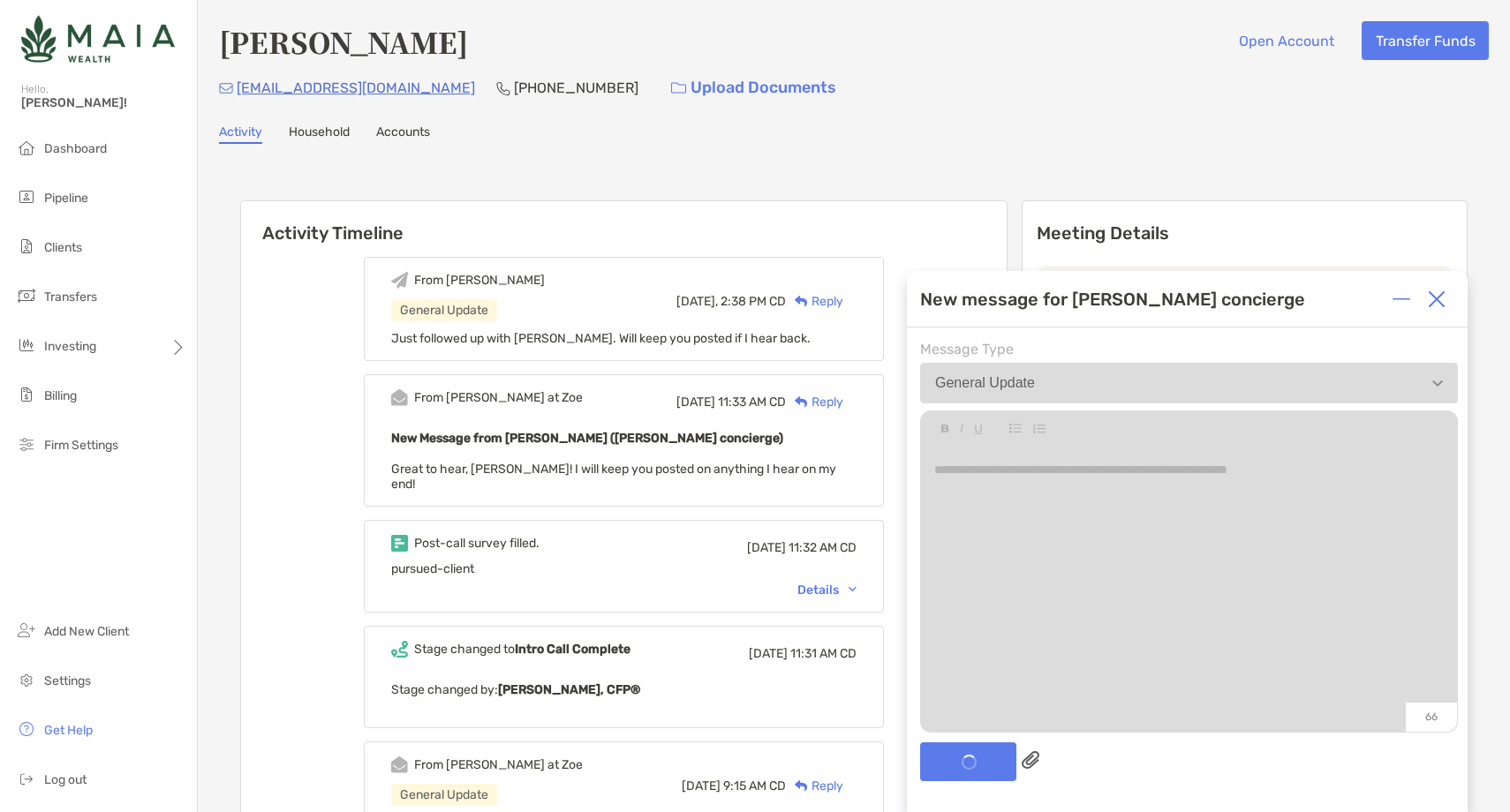
click at [1432, 294] on img at bounding box center [1437, 299] width 18 height 18
